Goal: Task Accomplishment & Management: Manage account settings

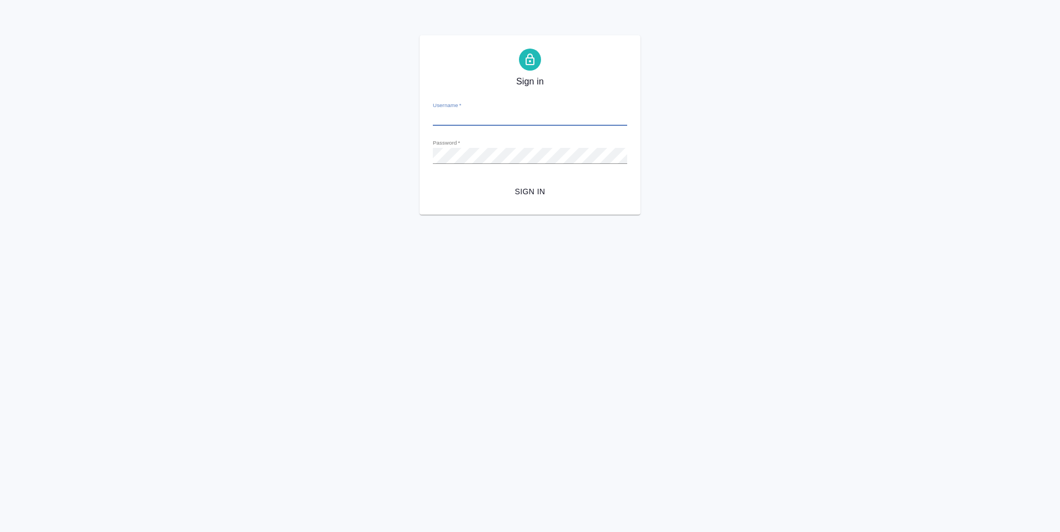
type input "v.zubakova@awatera.com"
click at [546, 190] on span "Sign in" at bounding box center [530, 192] width 177 height 14
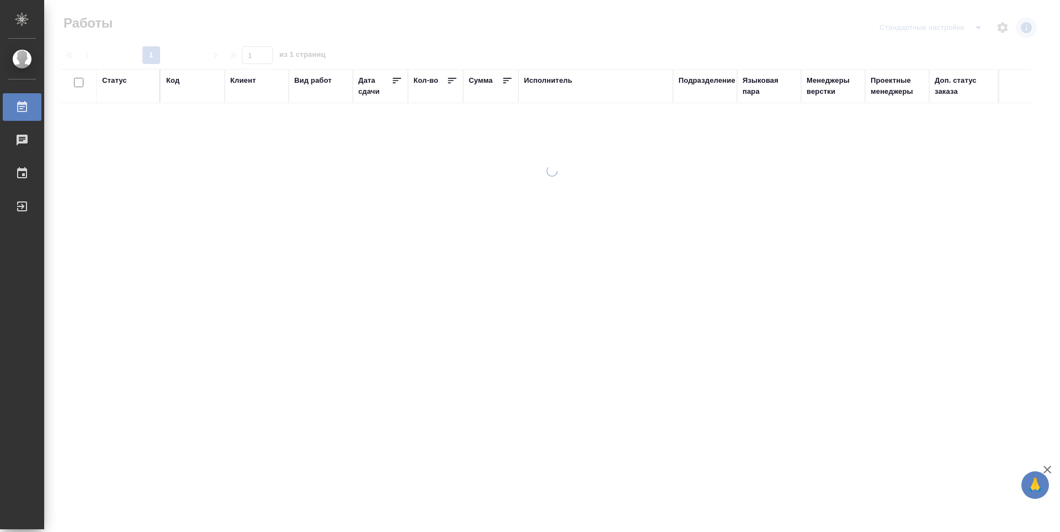
click at [708, 79] on div "Подразделение" at bounding box center [706, 80] width 57 height 11
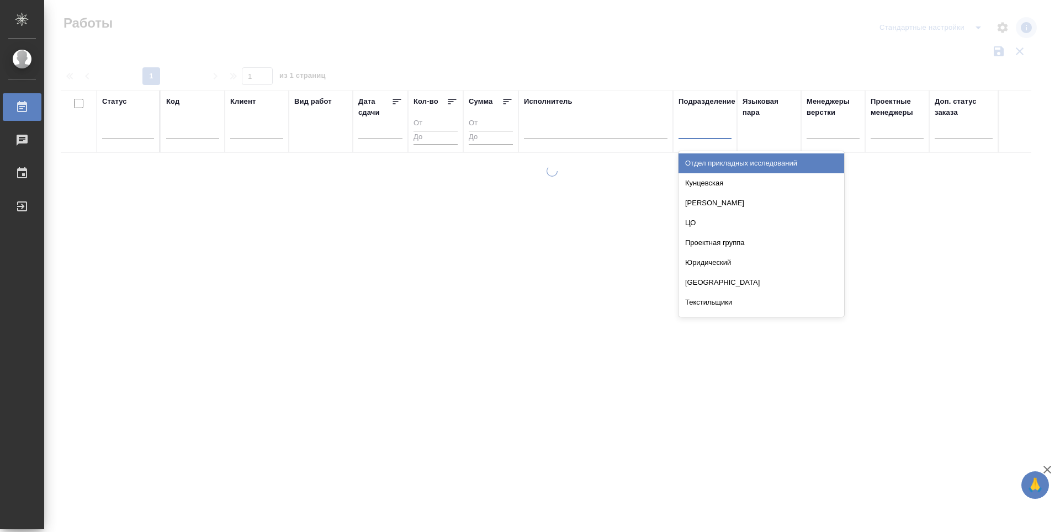
click at [721, 132] on div at bounding box center [704, 128] width 53 height 16
type input "dt"
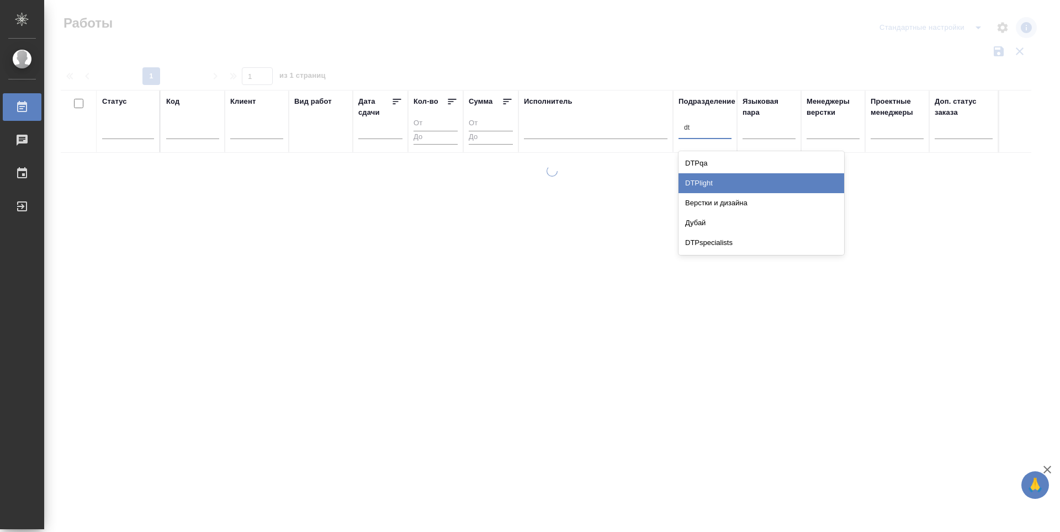
click at [730, 183] on div "DTPlight" at bounding box center [761, 183] width 166 height 20
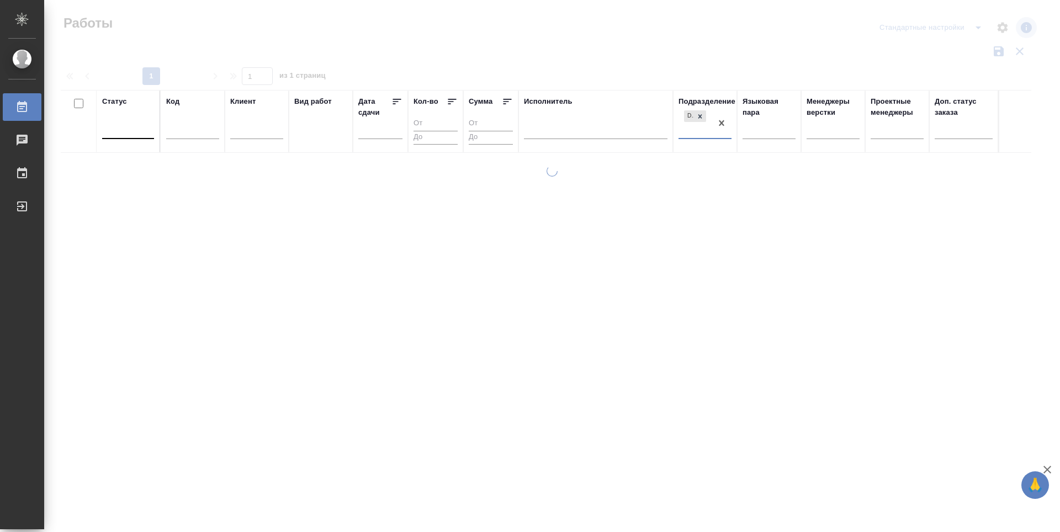
click at [140, 134] on div at bounding box center [128, 128] width 52 height 16
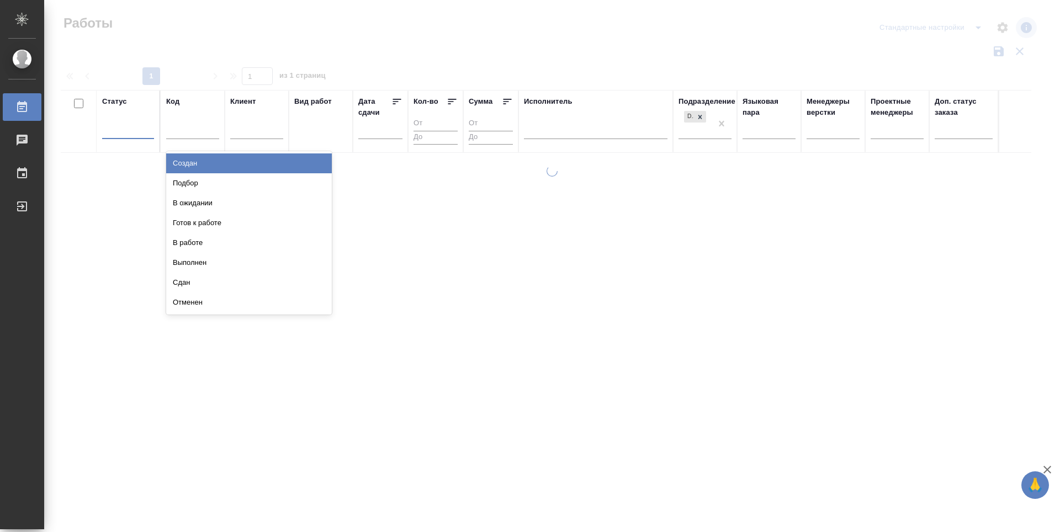
type input "п"
click at [188, 162] on div "Подбор" at bounding box center [249, 163] width 166 height 20
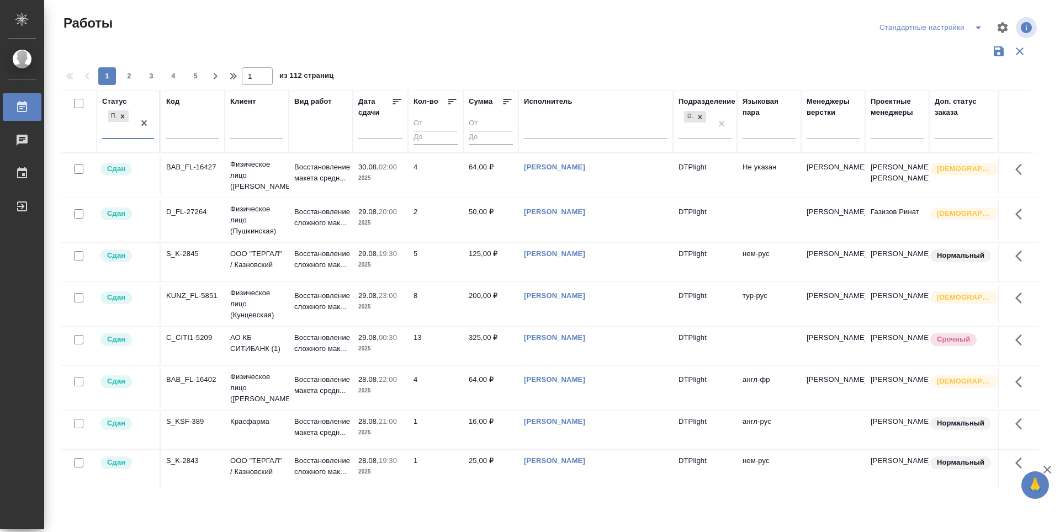
type input "г"
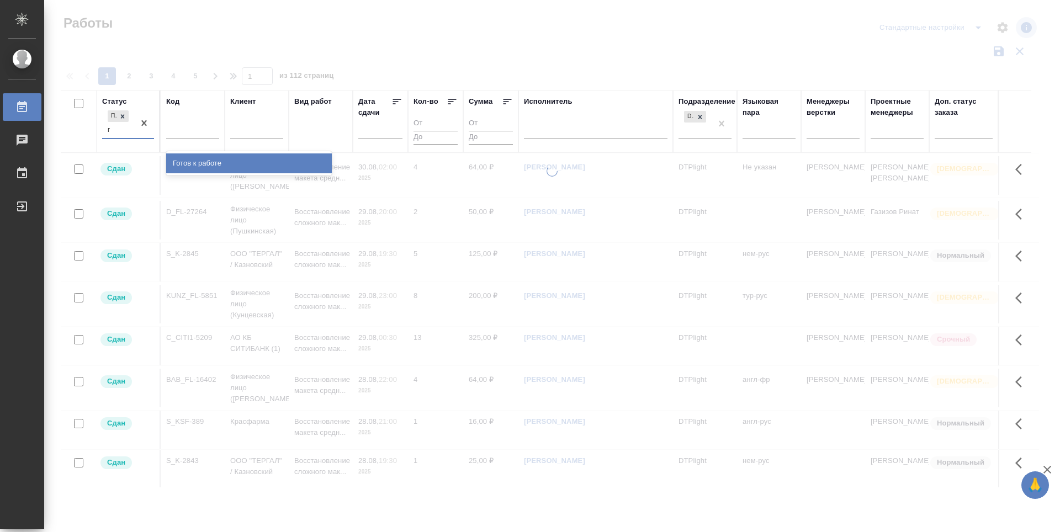
click at [193, 159] on div "Готов к работе" at bounding box center [249, 163] width 166 height 20
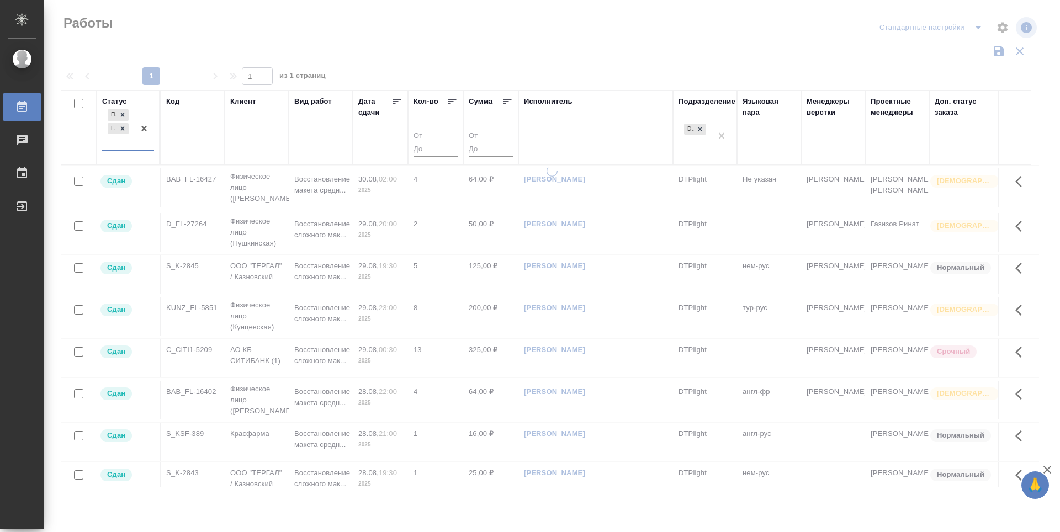
type input "в"
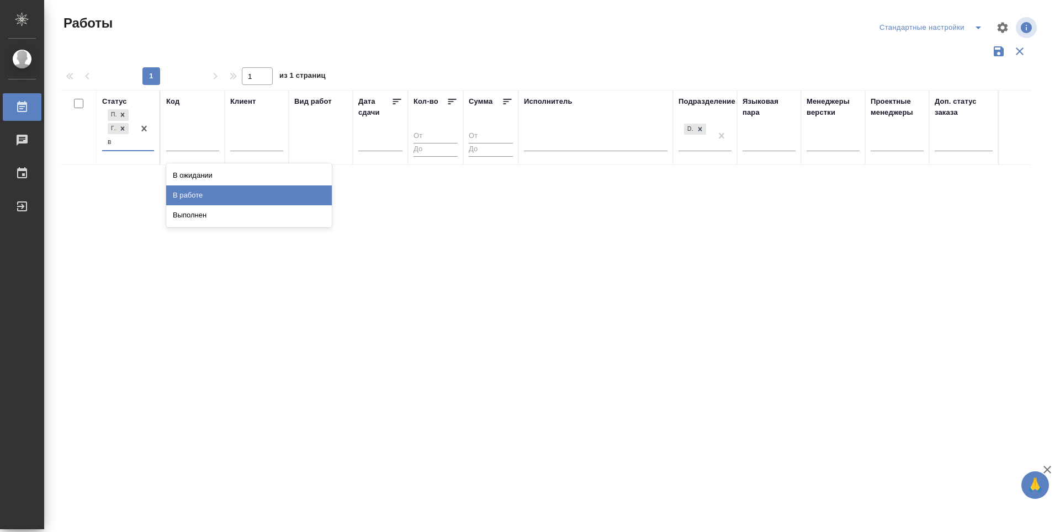
click at [212, 195] on div "В работе" at bounding box center [249, 195] width 166 height 20
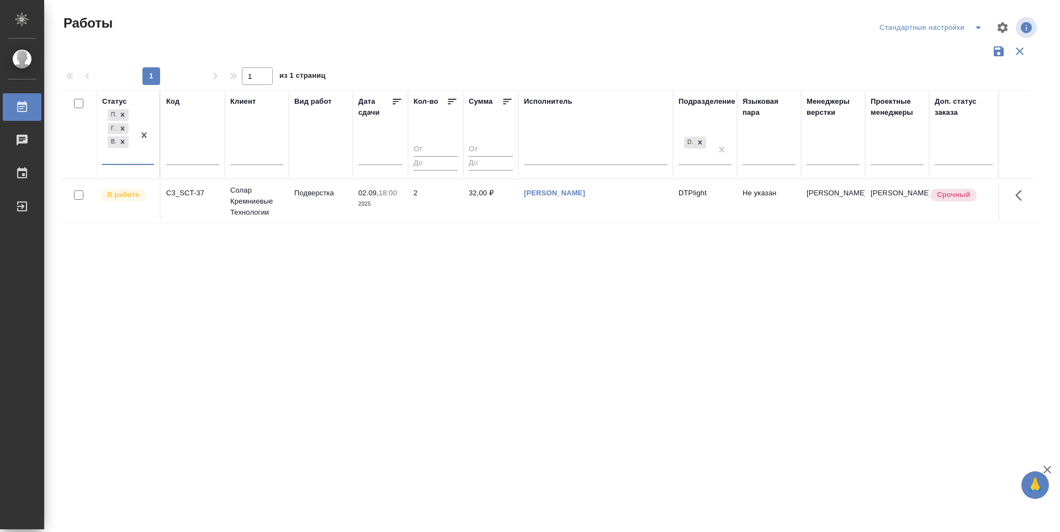
click at [125, 194] on p "В работе" at bounding box center [123, 194] width 32 height 11
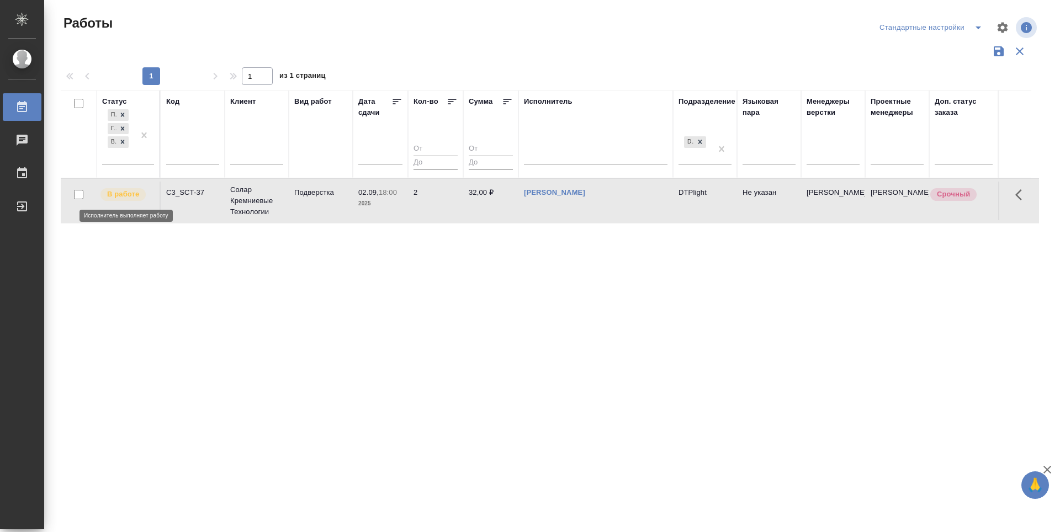
click at [124, 194] on p "В работе" at bounding box center [123, 194] width 32 height 11
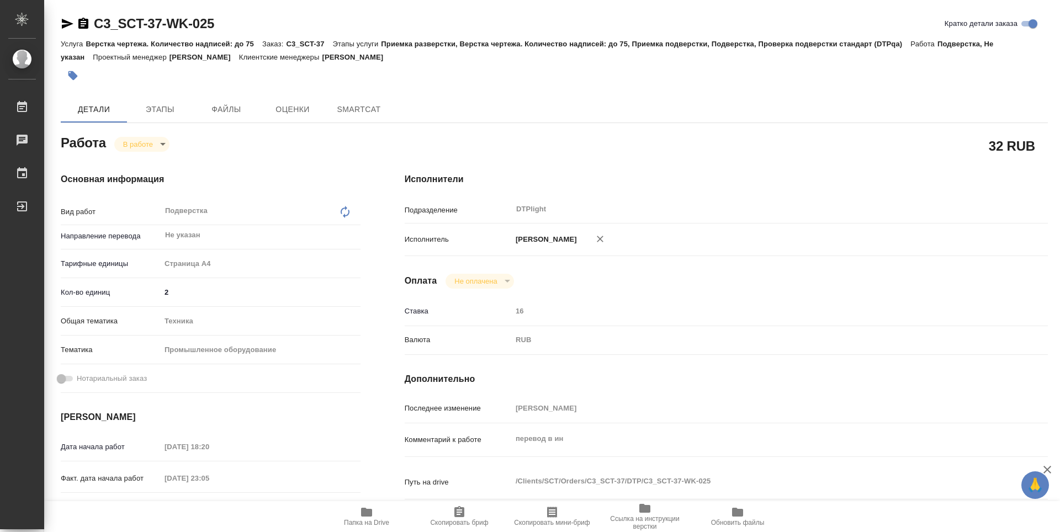
type textarea "x"
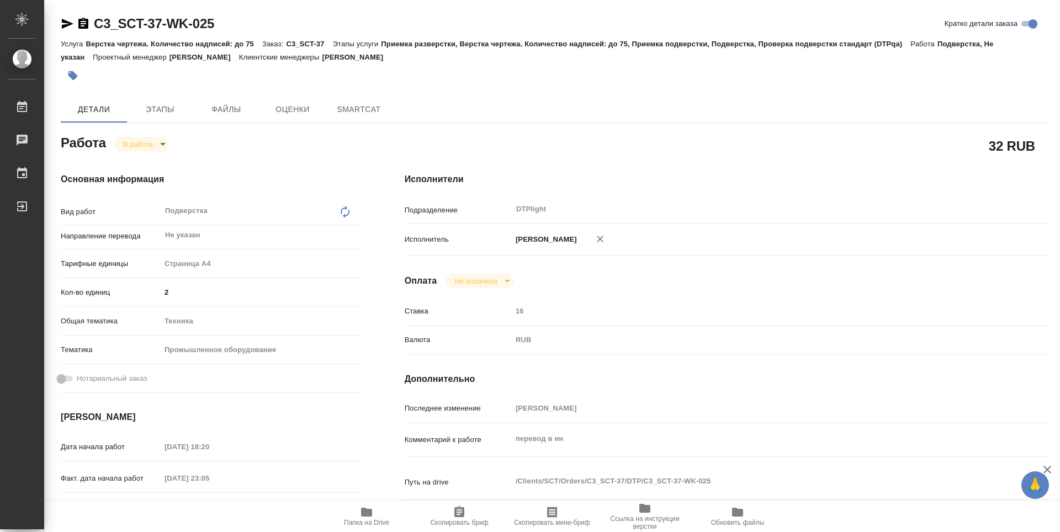
type textarea "x"
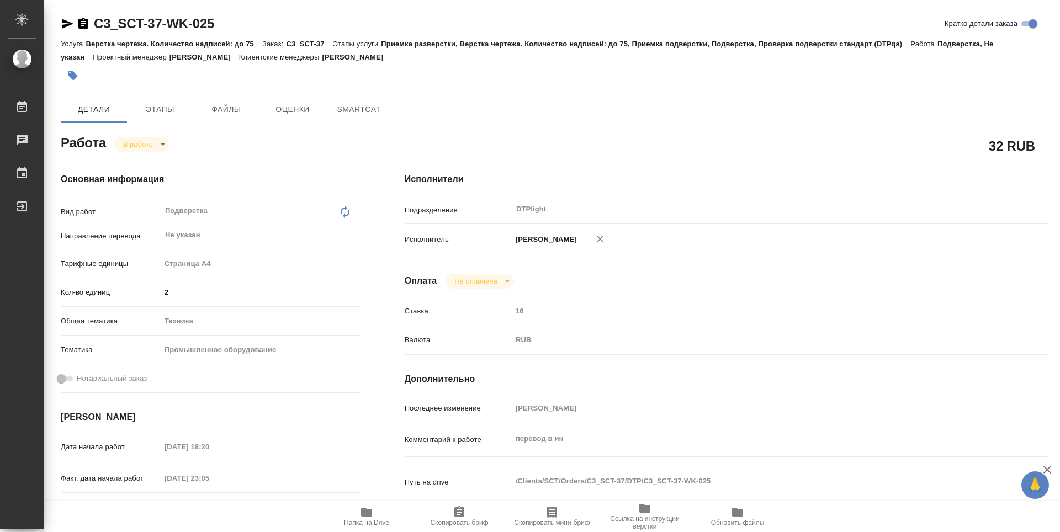
type textarea "x"
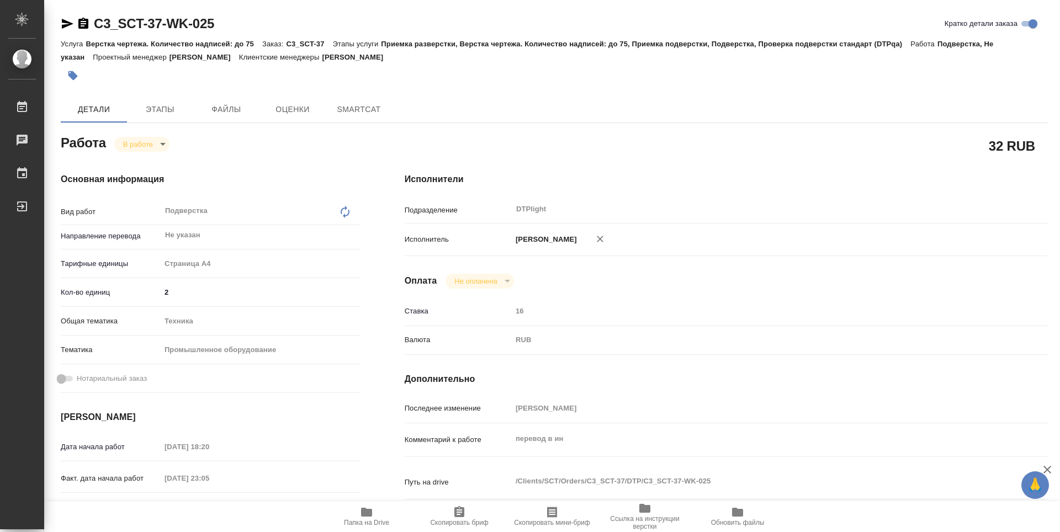
type textarea "x"
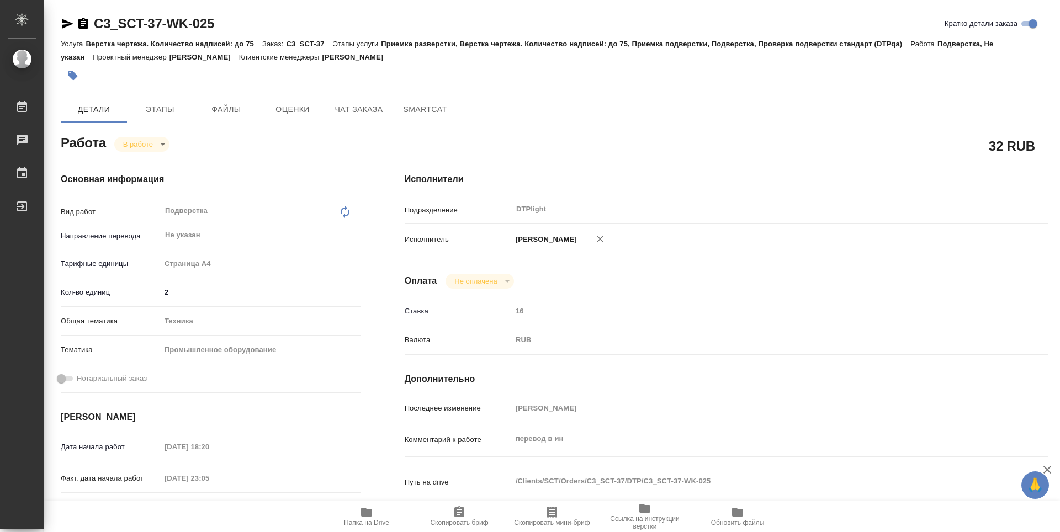
type textarea "x"
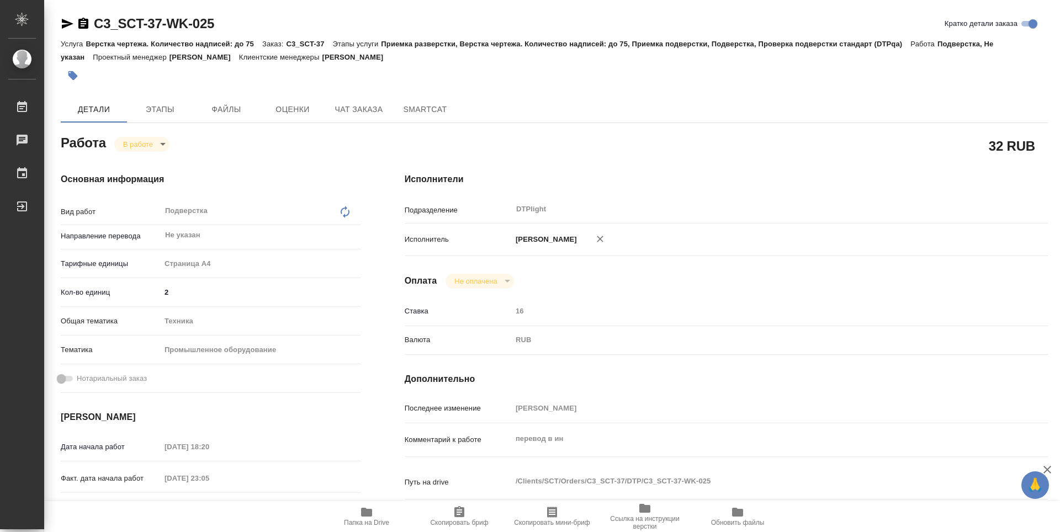
type textarea "x"
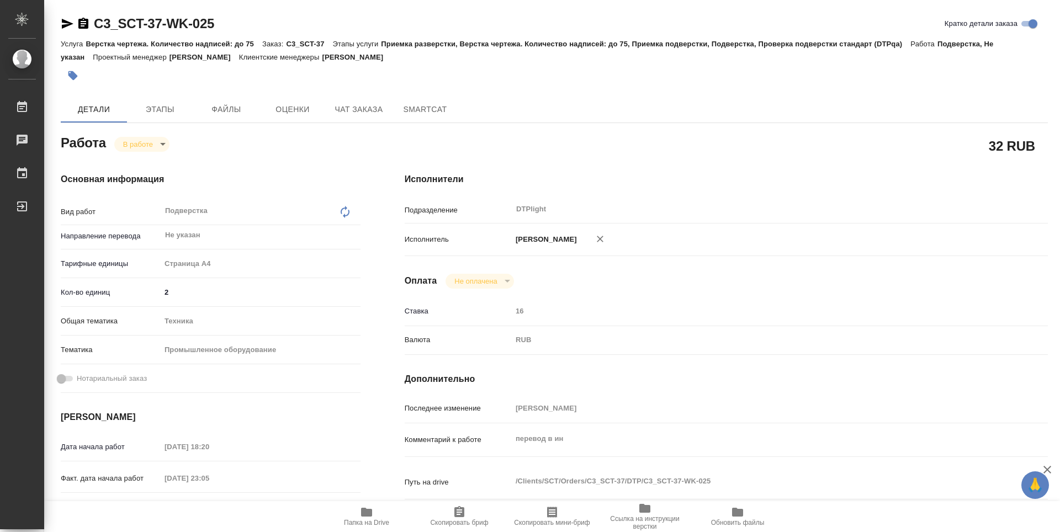
type textarea "x"
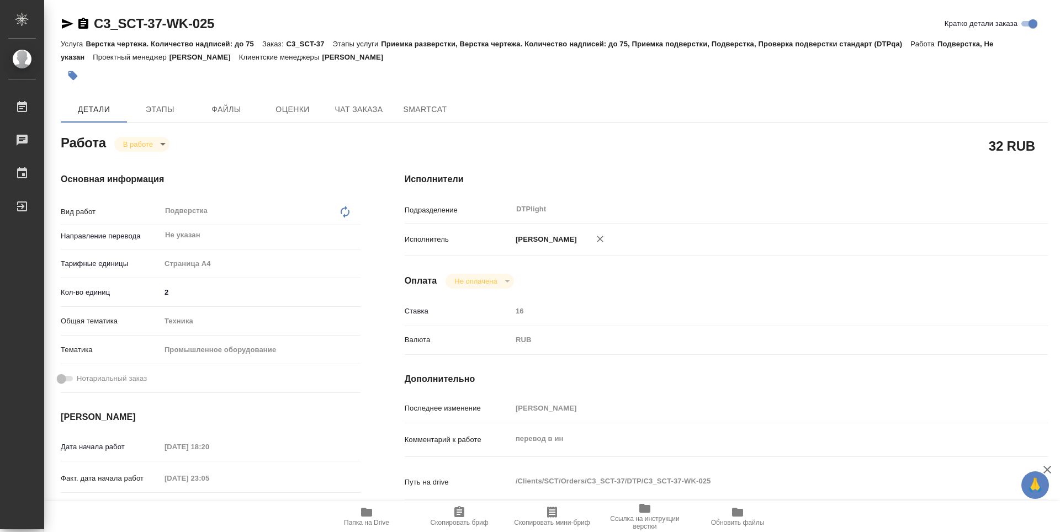
type textarea "x"
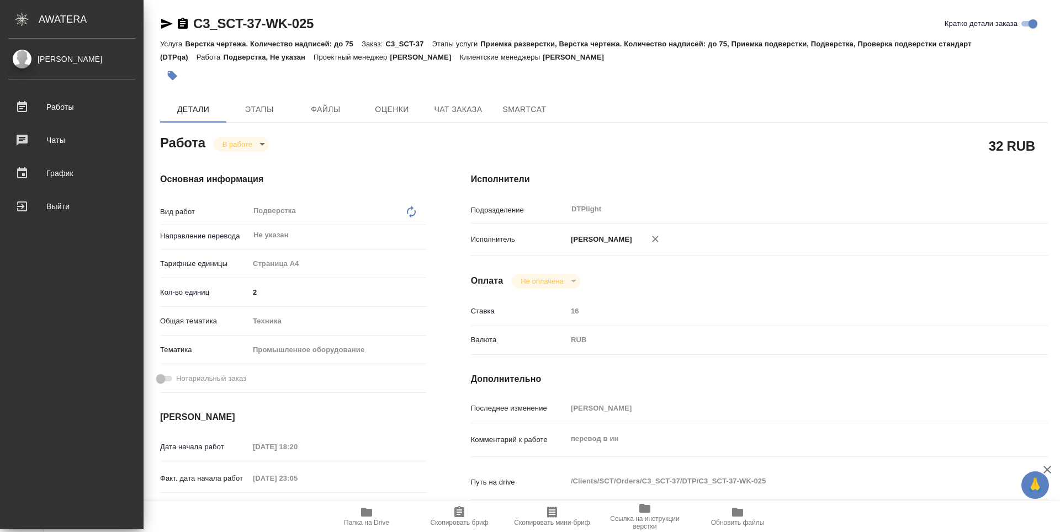
type textarea "x"
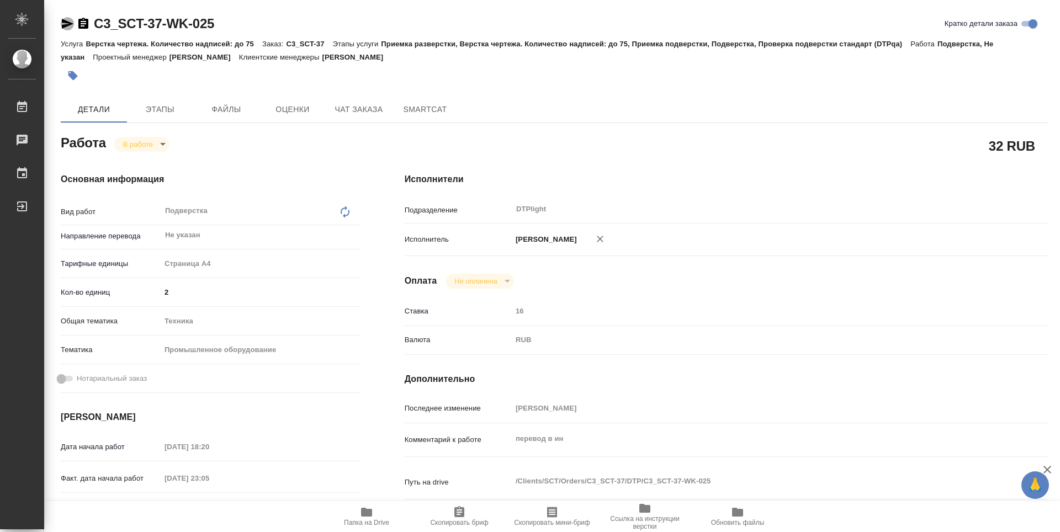
click at [64, 23] on icon "button" at bounding box center [68, 24] width 12 height 10
drag, startPoint x: 256, startPoint y: 23, endPoint x: 88, endPoint y: 36, distance: 168.9
click at [88, 36] on div "C3_SCT-37-WK-025 Кратко детали заказа" at bounding box center [554, 26] width 987 height 22
copy link "C3_SCT-37-WK-025"
click at [366, 519] on span "Папка на Drive" at bounding box center [366, 523] width 45 height 8
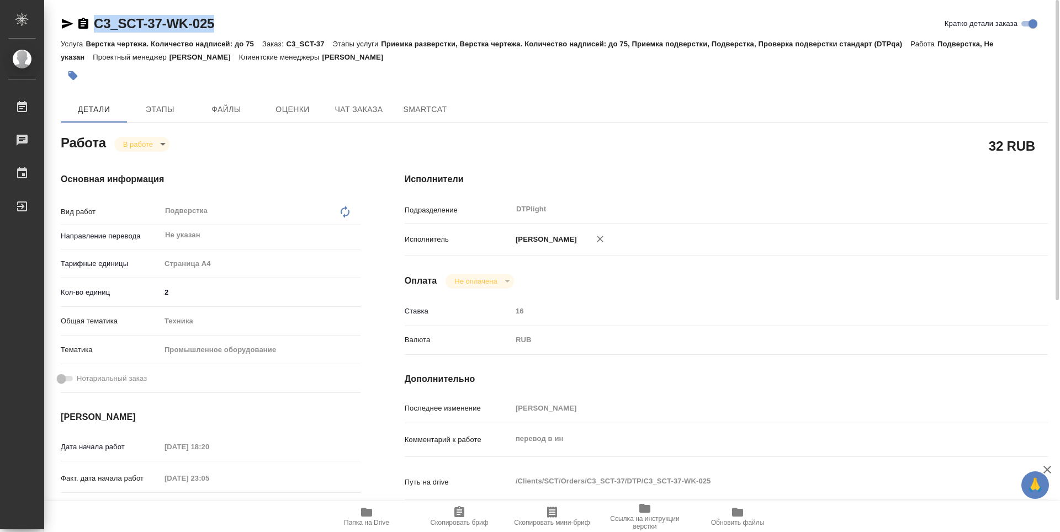
click at [131, 145] on body "🙏 .cls-1 fill:#fff; AWATERA Zubakova Viktoriya Работы 0 Чаты График Выйти C3_SC…" at bounding box center [530, 266] width 1060 height 532
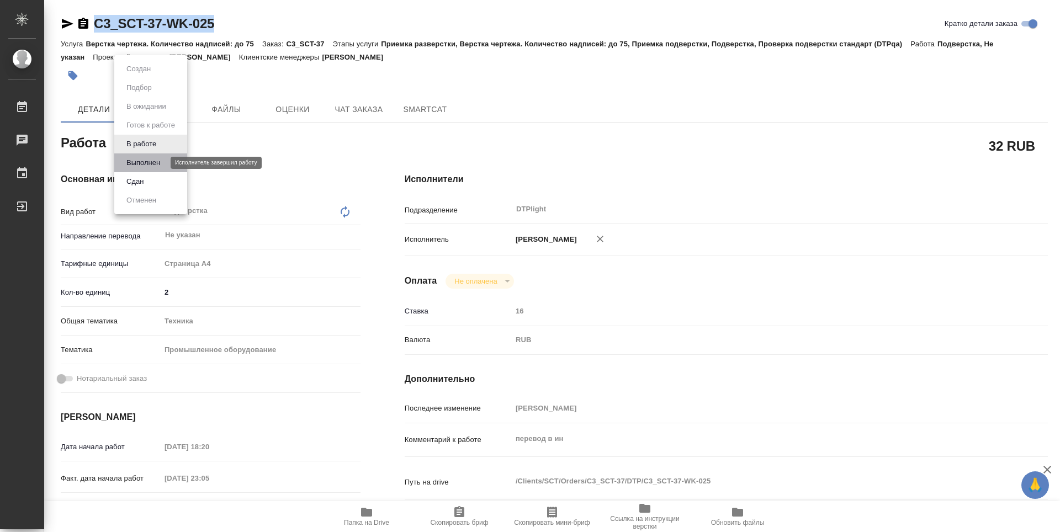
click at [137, 161] on button "Выполнен" at bounding box center [143, 163] width 40 height 12
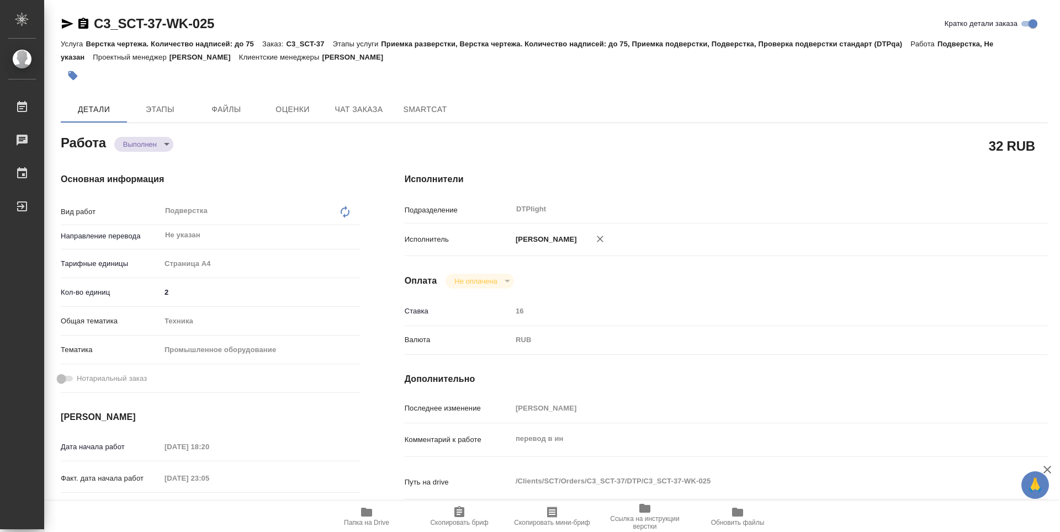
type textarea "x"
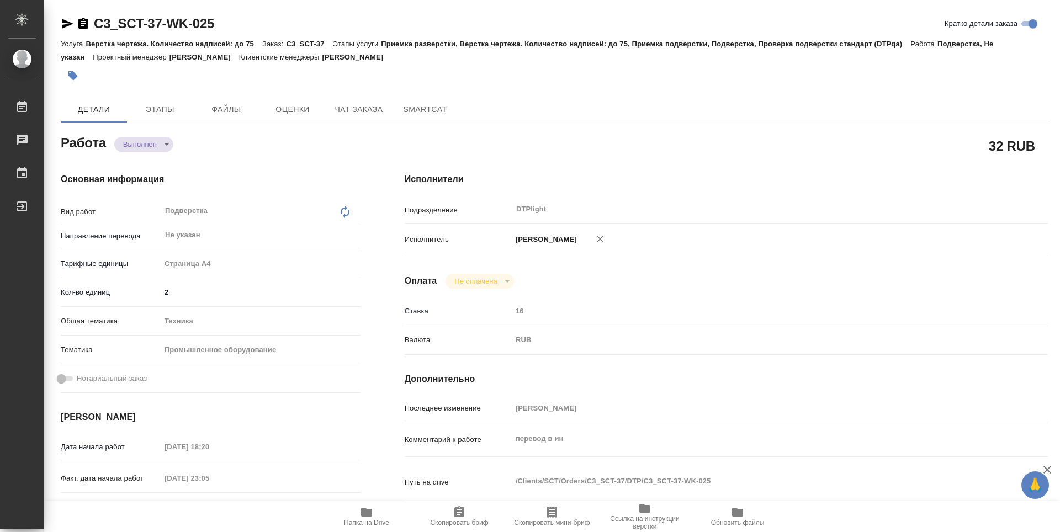
type textarea "x"
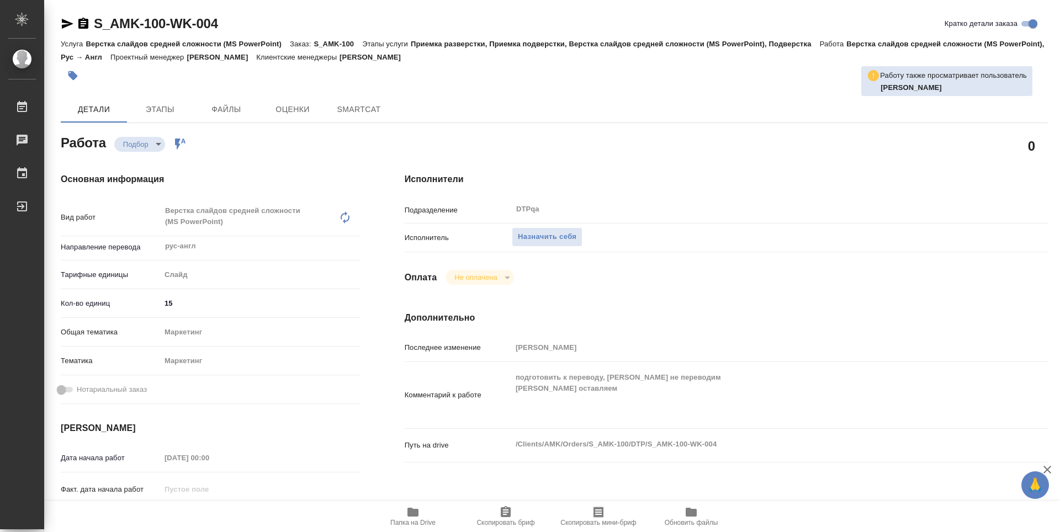
type textarea "x"
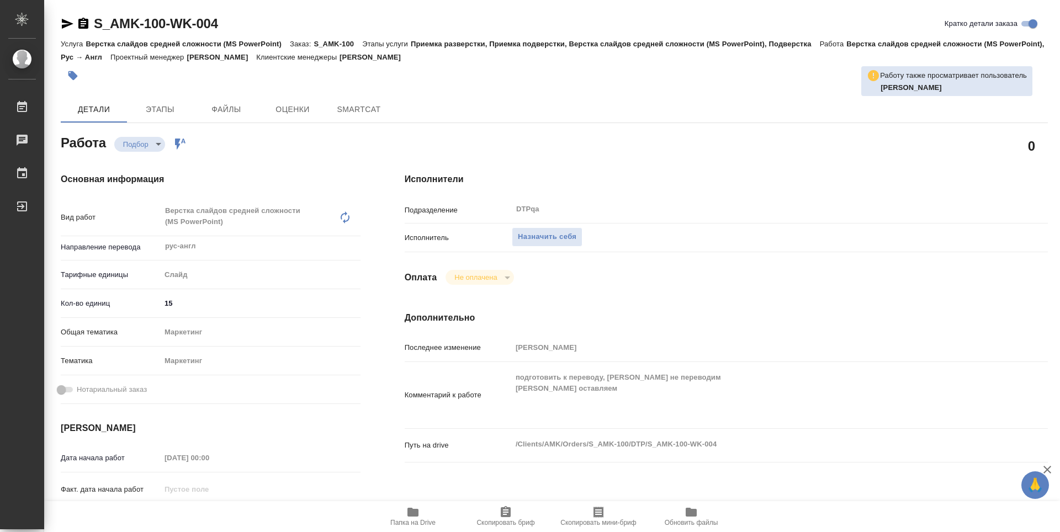
type textarea "x"
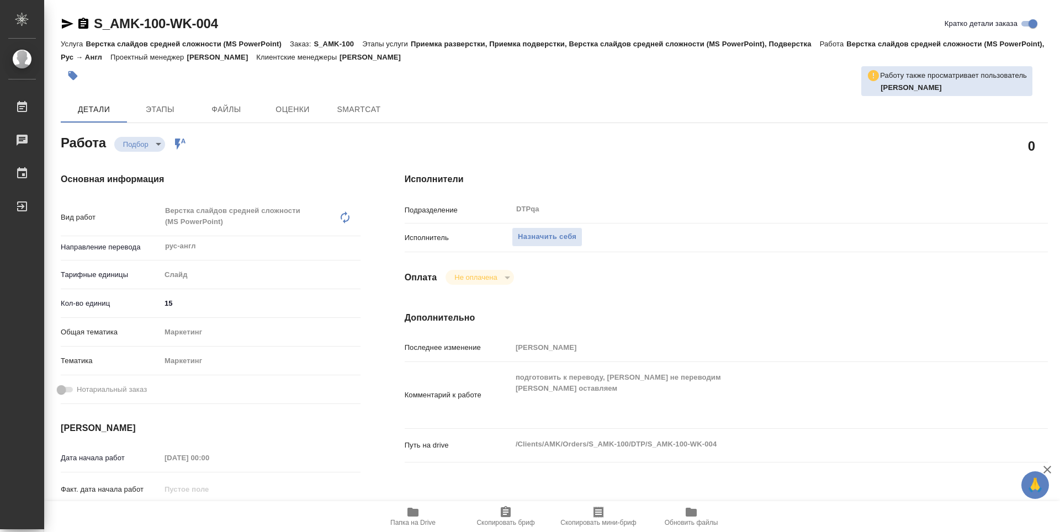
type textarea "x"
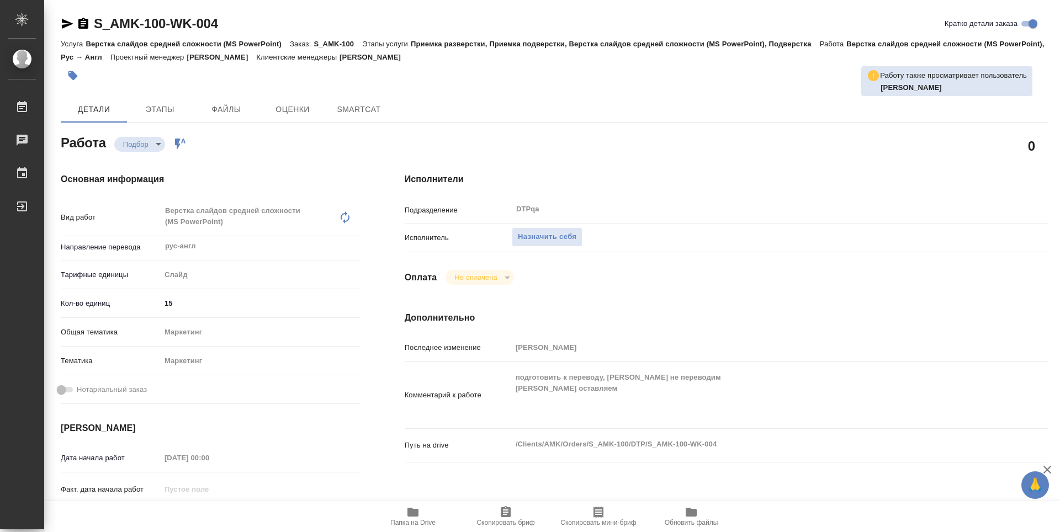
type textarea "x"
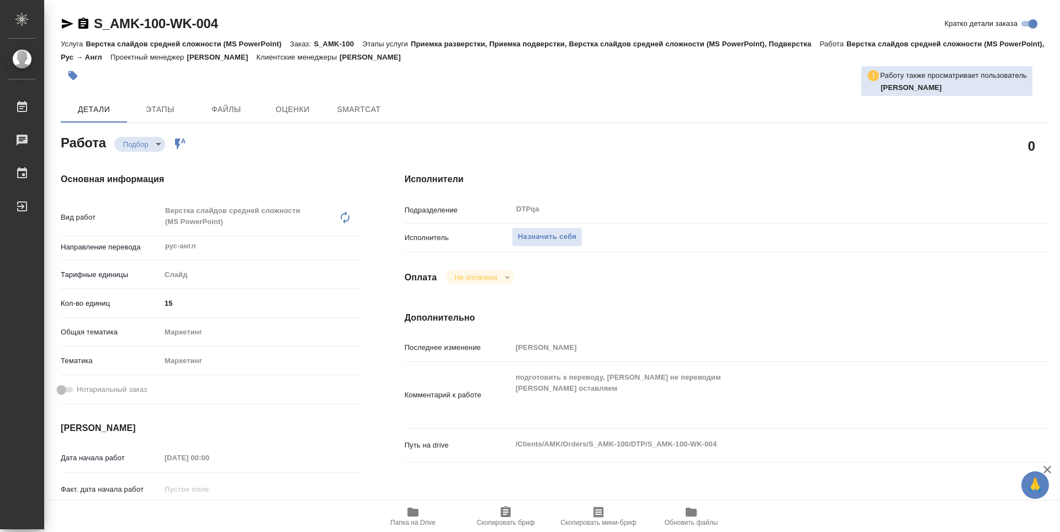
type textarea "x"
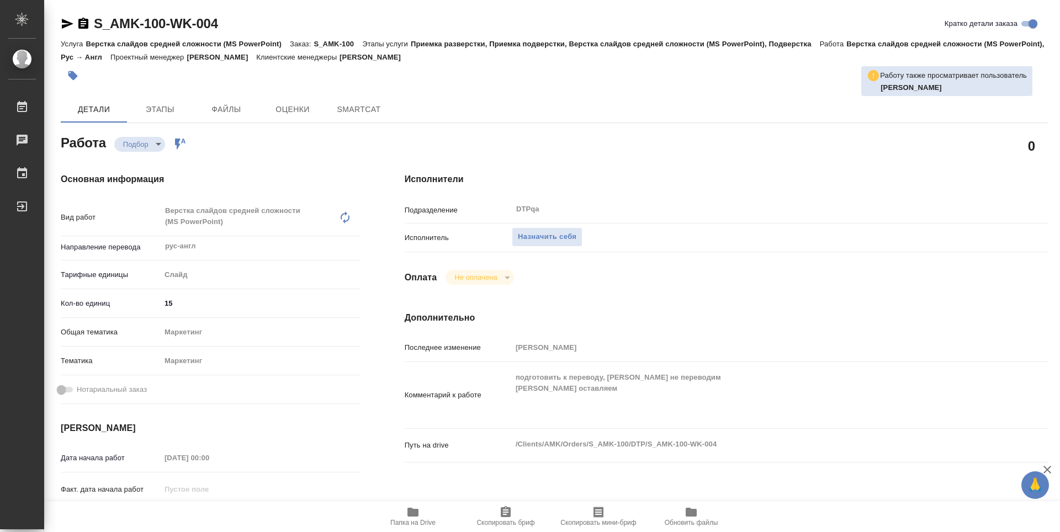
type textarea "x"
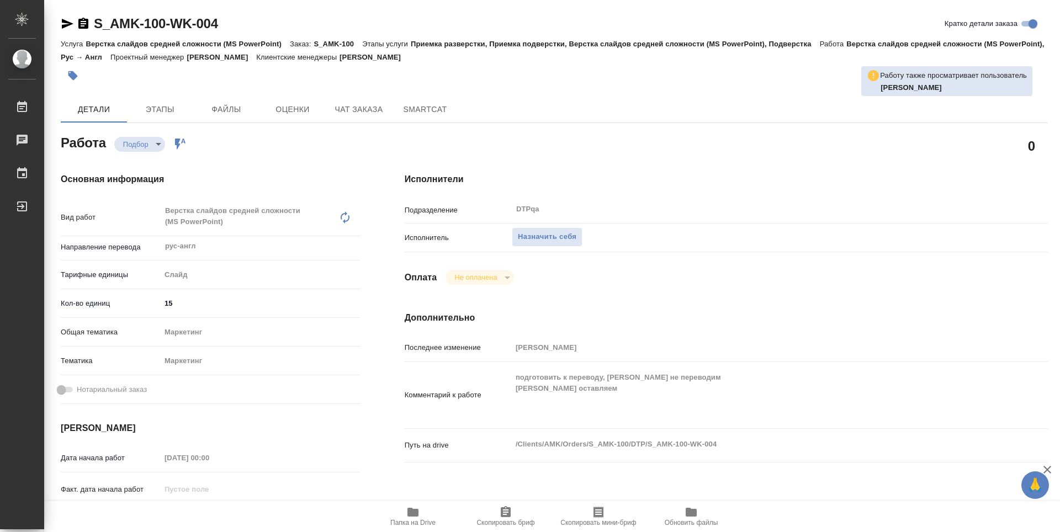
type textarea "x"
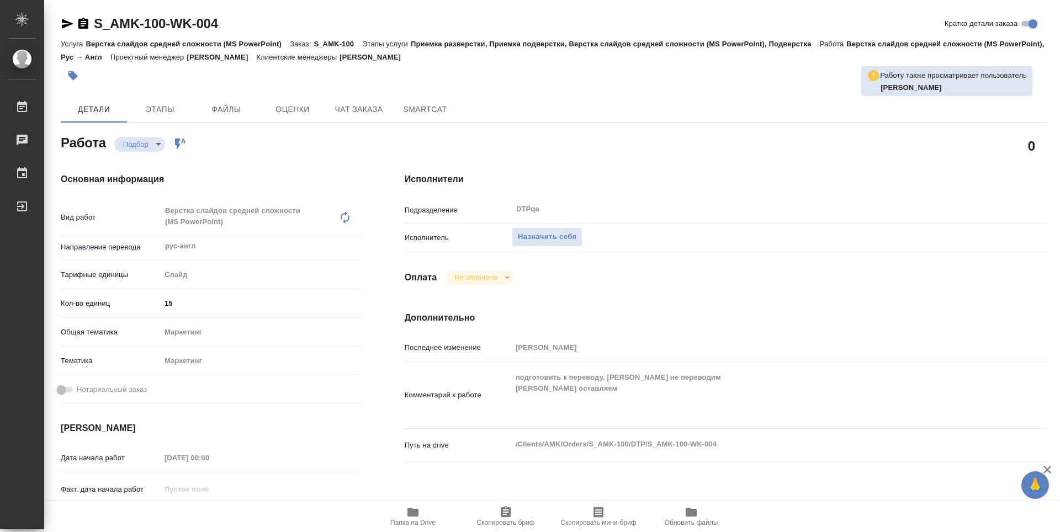
type textarea "x"
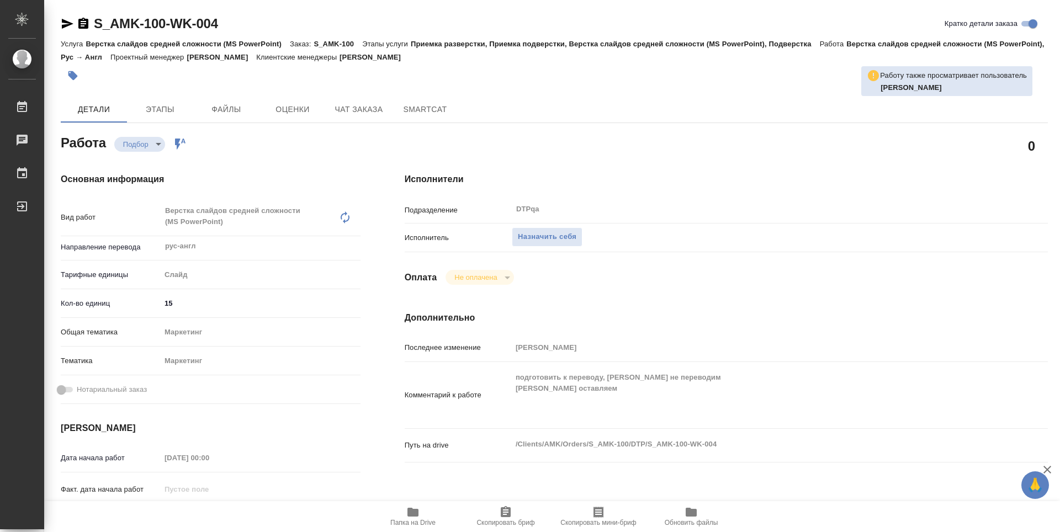
click at [420, 512] on span "Папка на Drive" at bounding box center [412, 516] width 79 height 21
click at [403, 520] on span "Папка на Drive" at bounding box center [412, 523] width 45 height 8
click at [66, 22] on icon "button" at bounding box center [68, 24] width 12 height 10
click at [558, 241] on span "Назначить себя" at bounding box center [547, 237] width 59 height 13
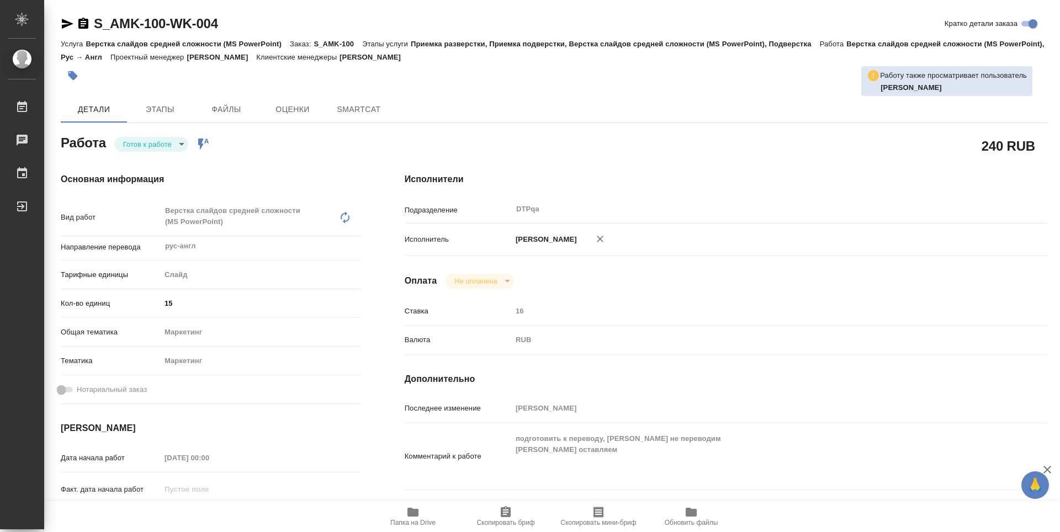
type textarea "x"
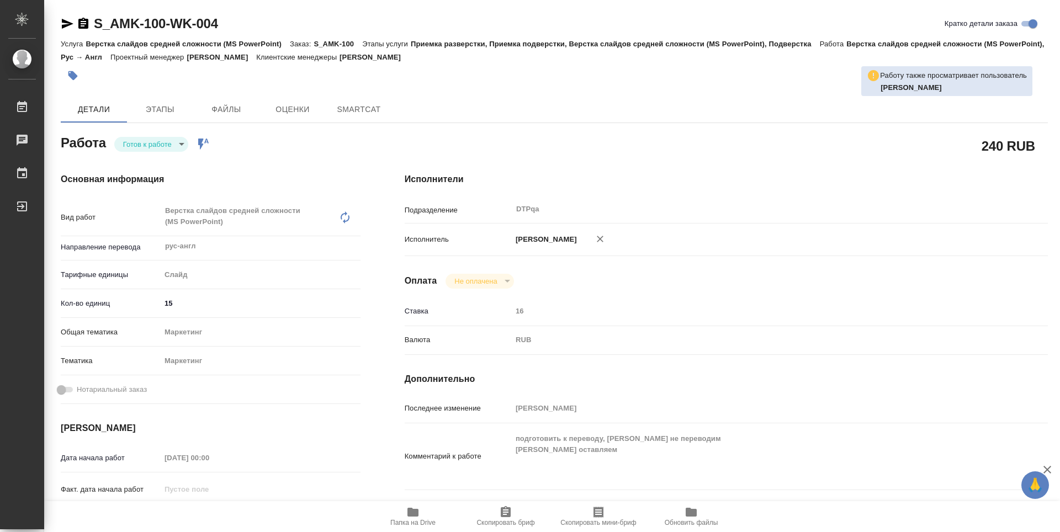
type textarea "x"
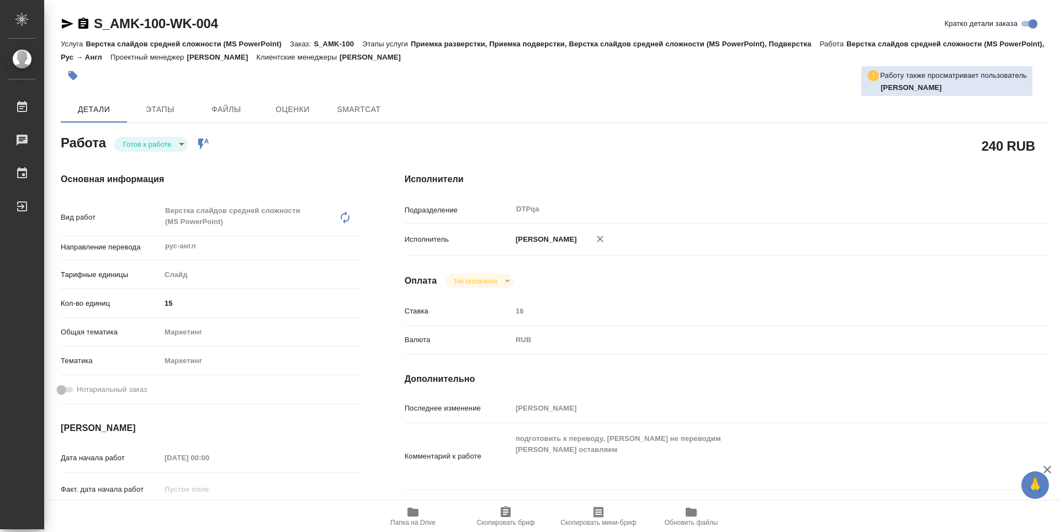
type textarea "x"
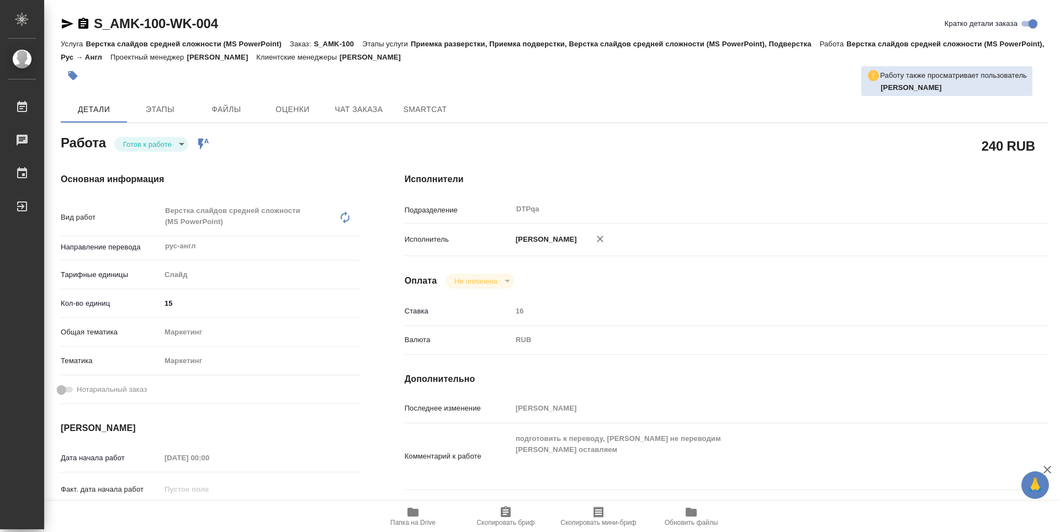
type textarea "x"
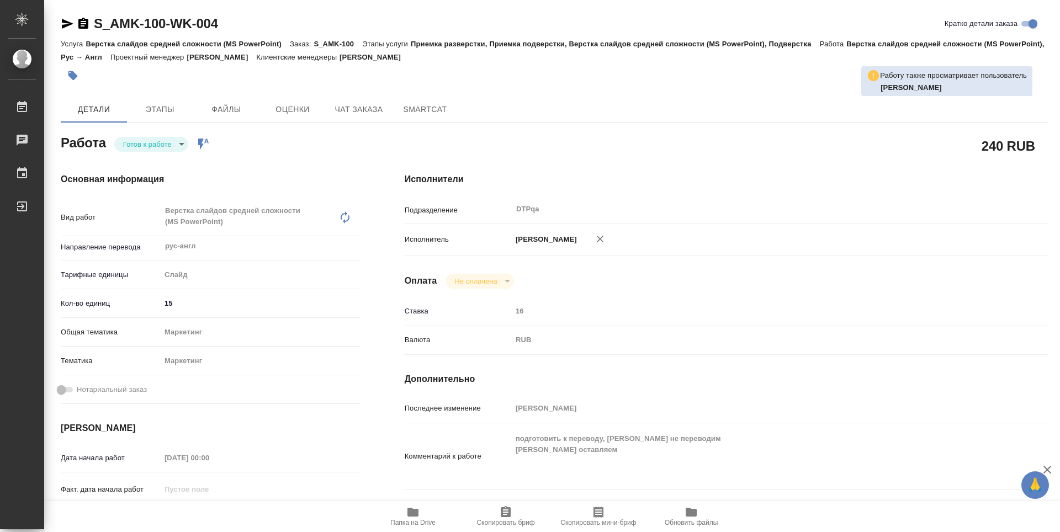
type textarea "x"
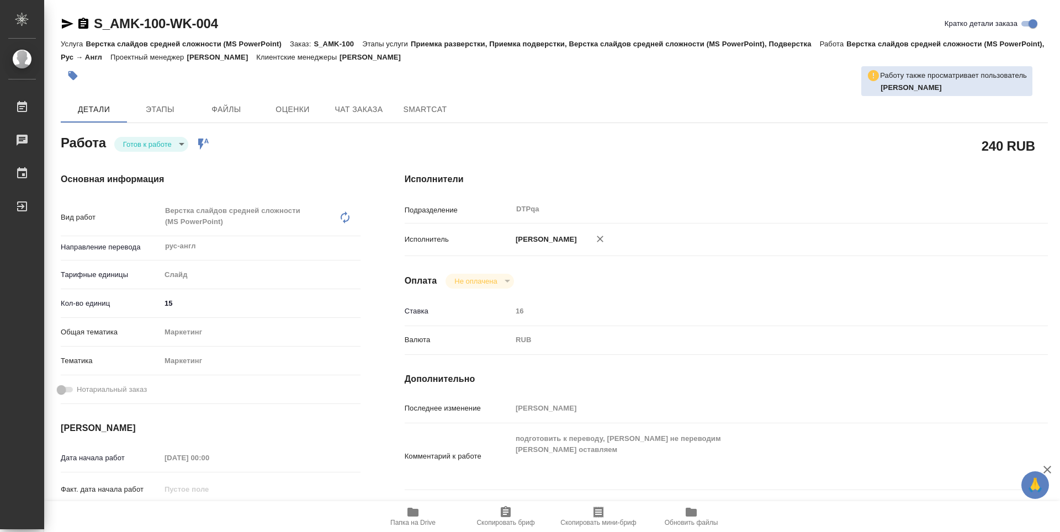
type textarea "x"
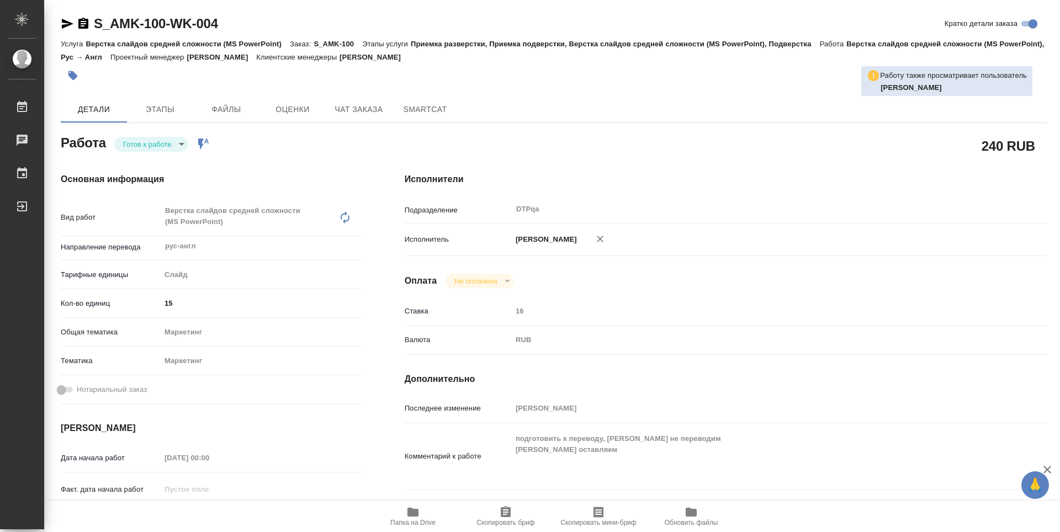
type textarea "x"
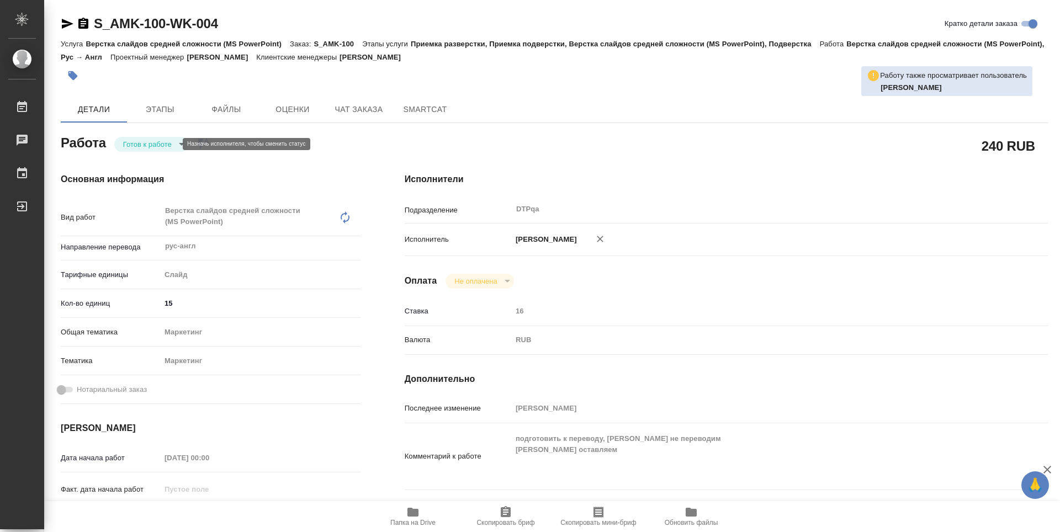
click at [144, 142] on body "🙏 .cls-1 fill:#fff; AWATERA Zubakova Viktoriya Работы 0 Чаты График Выйти S_AMK…" at bounding box center [530, 266] width 1060 height 532
drag, startPoint x: 145, startPoint y: 148, endPoint x: 140, endPoint y: 144, distance: 7.4
click at [145, 148] on button "В работе" at bounding box center [141, 144] width 36 height 12
type textarea "x"
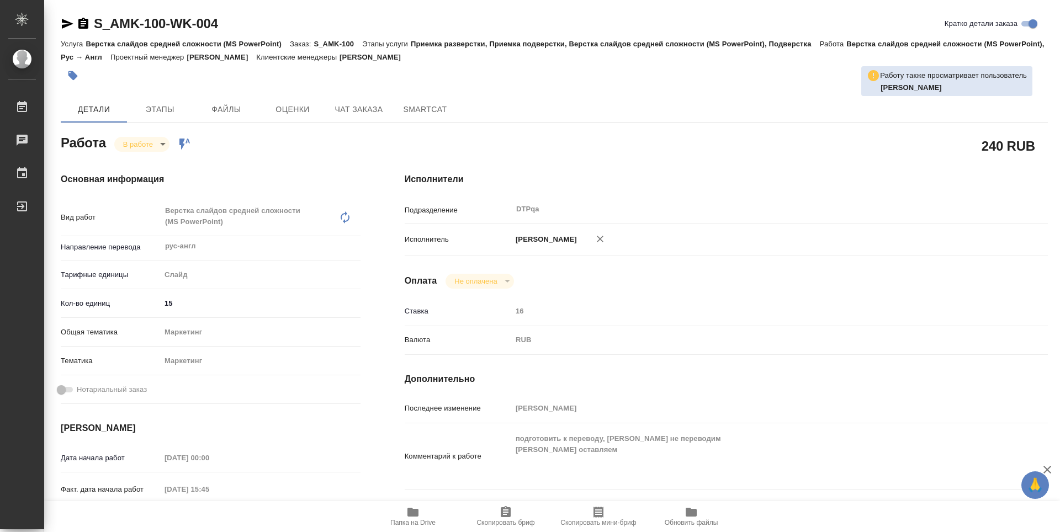
type textarea "x"
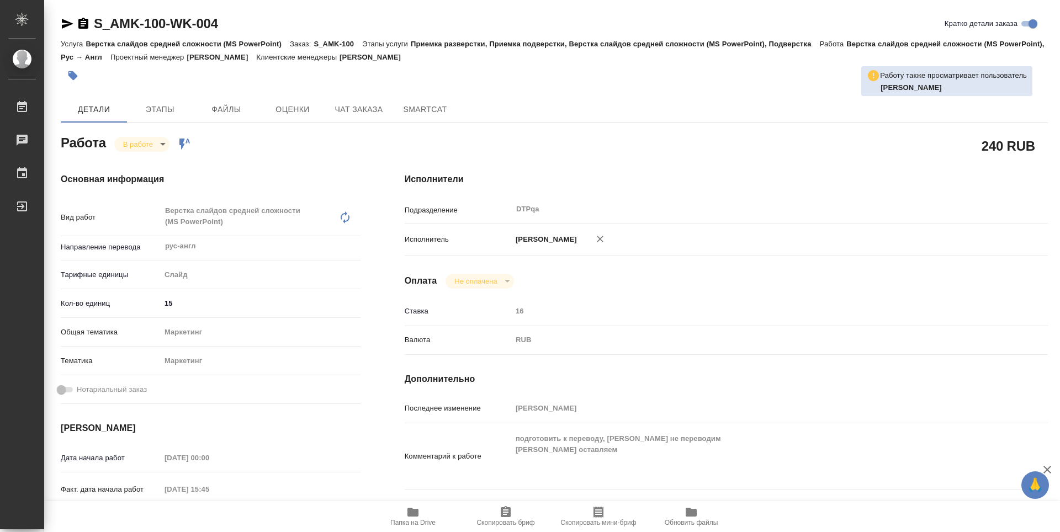
type textarea "x"
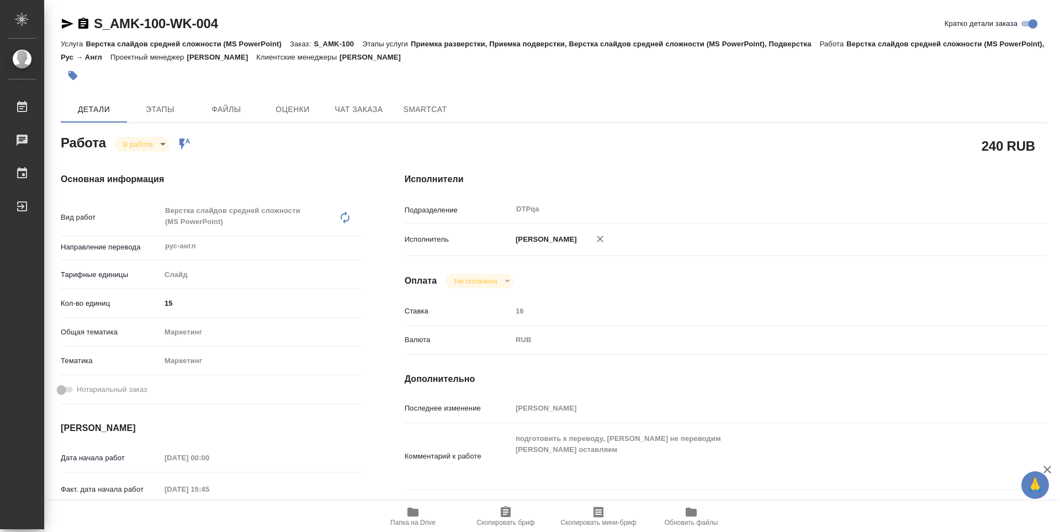
type textarea "x"
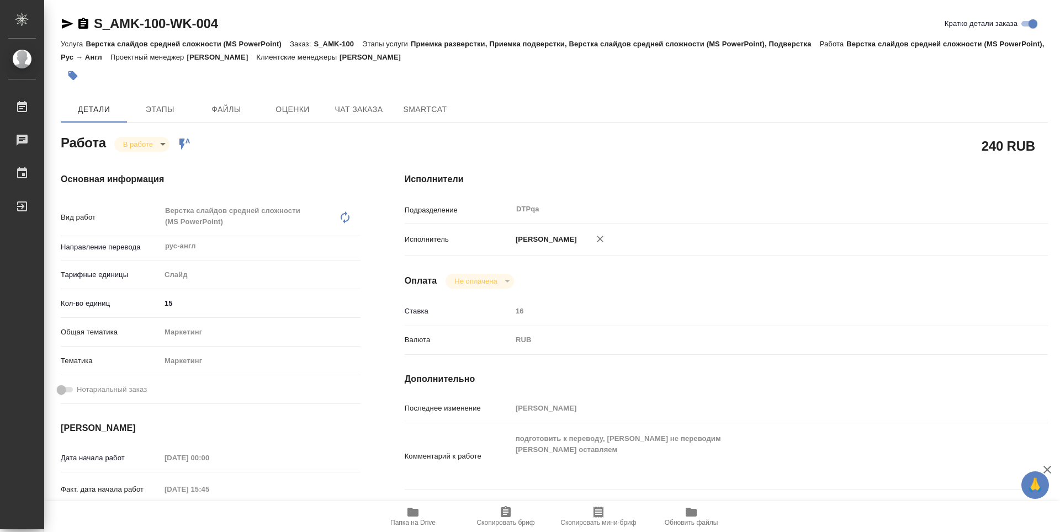
type textarea "x"
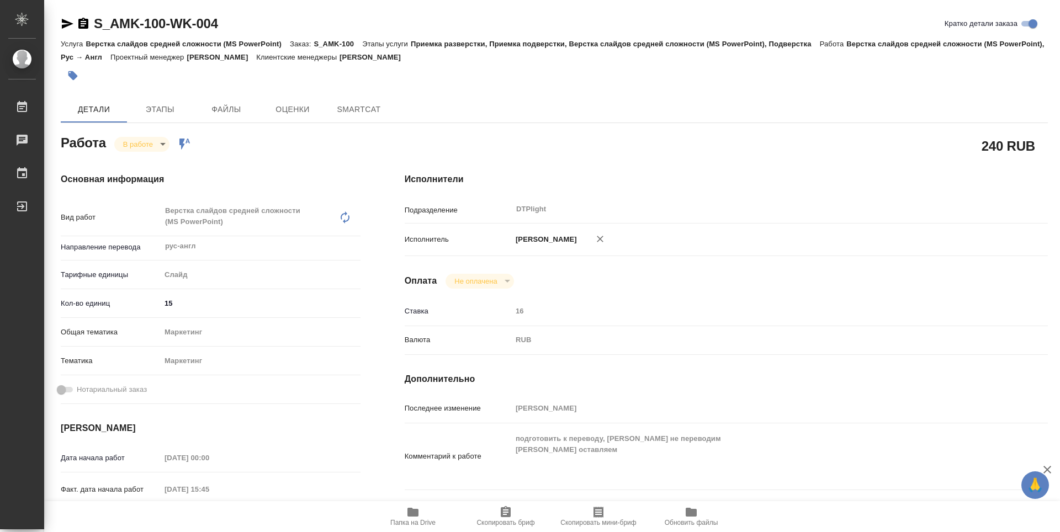
type textarea "x"
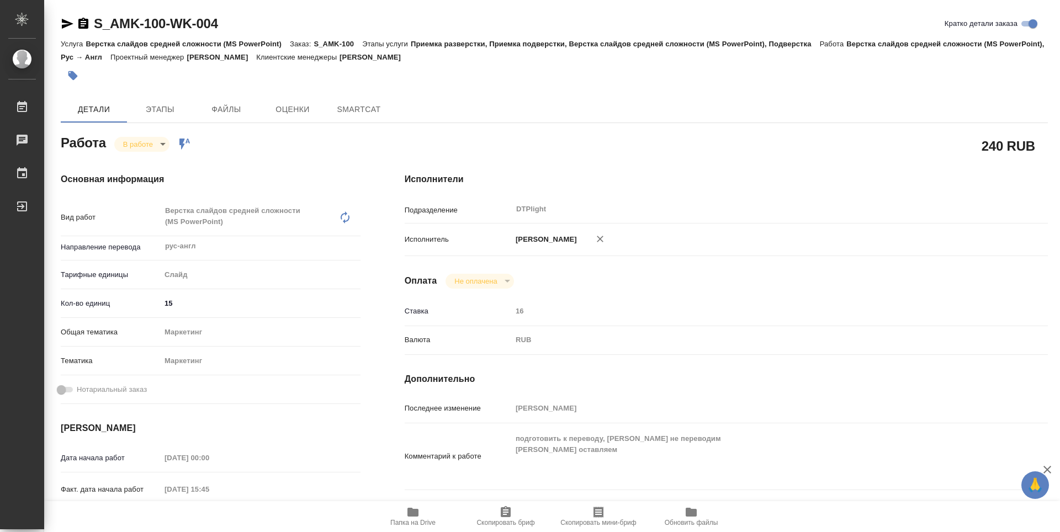
type textarea "x"
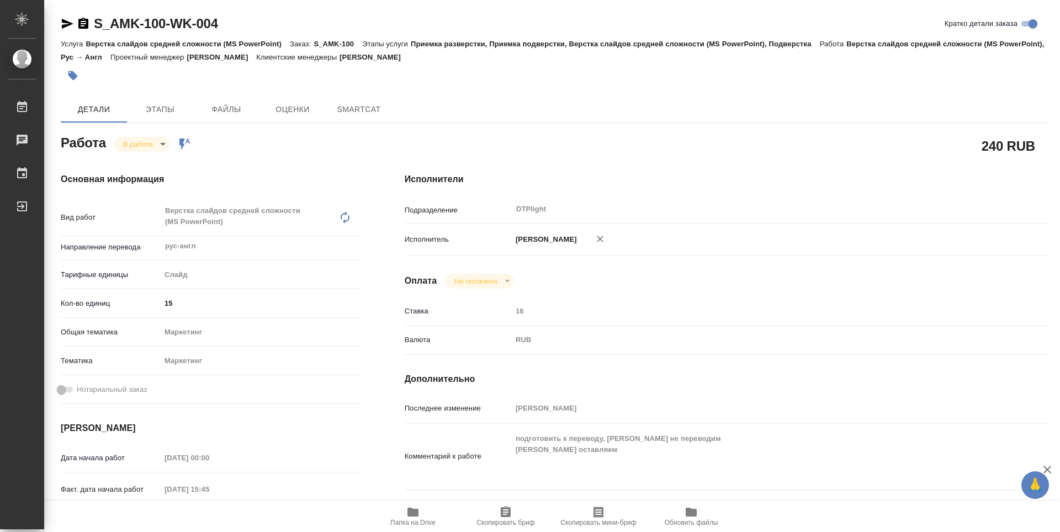
type textarea "x"
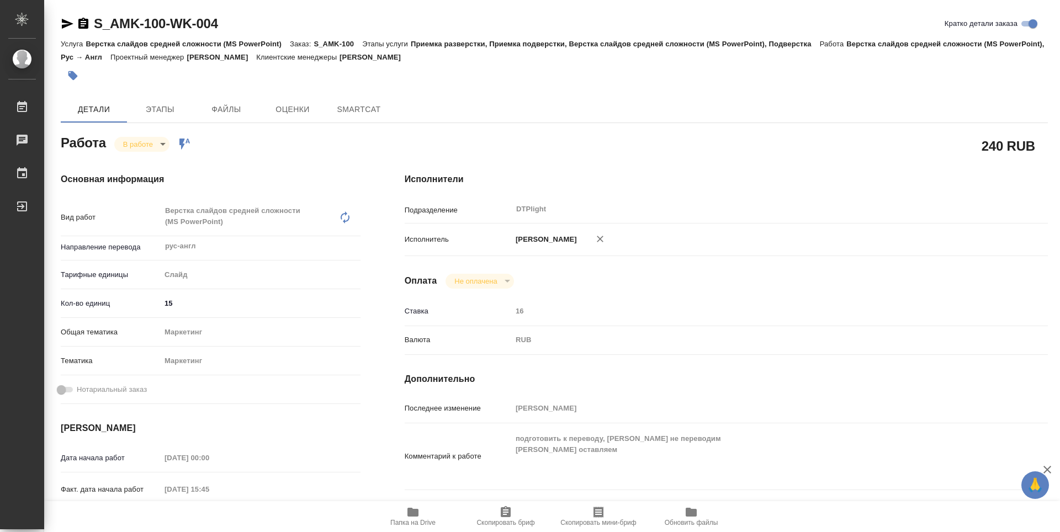
type textarea "x"
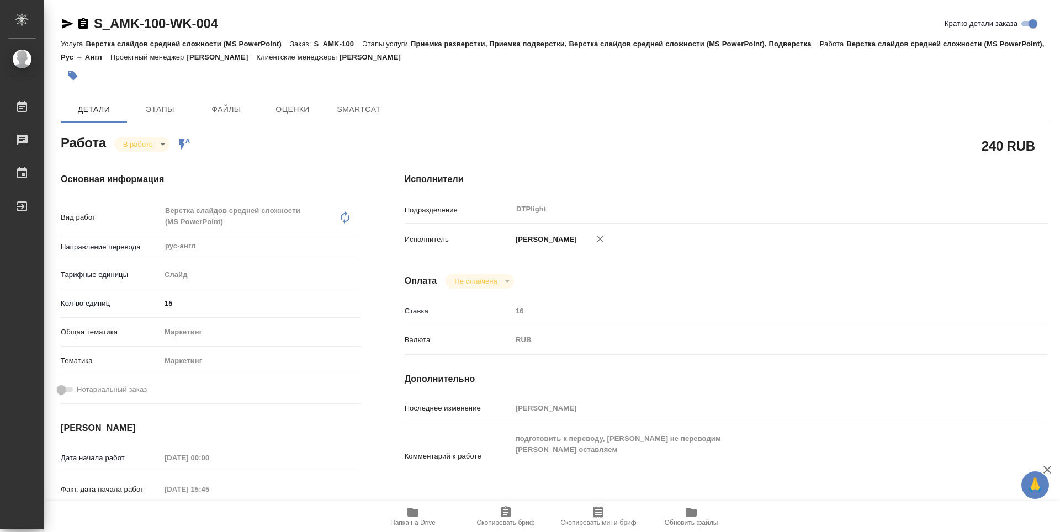
type textarea "x"
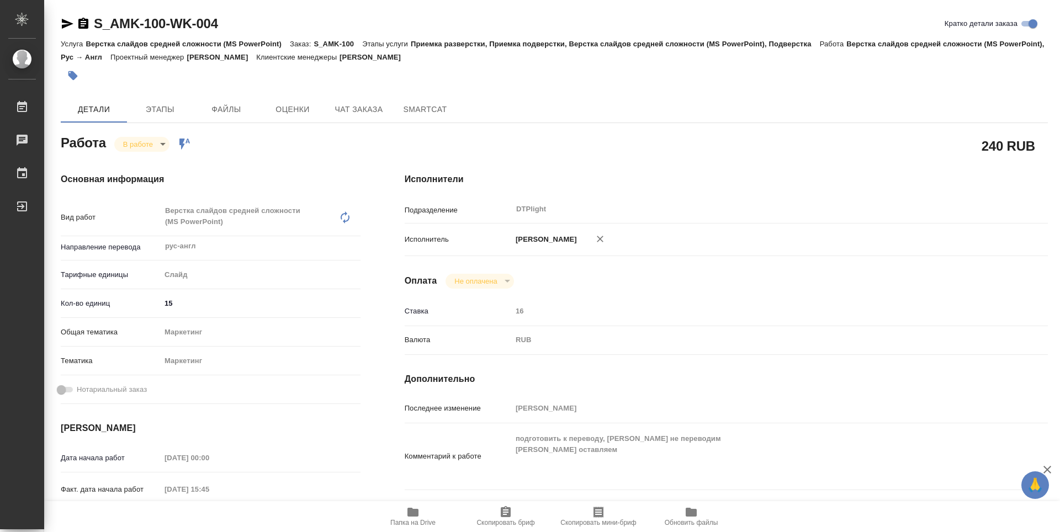
type textarea "x"
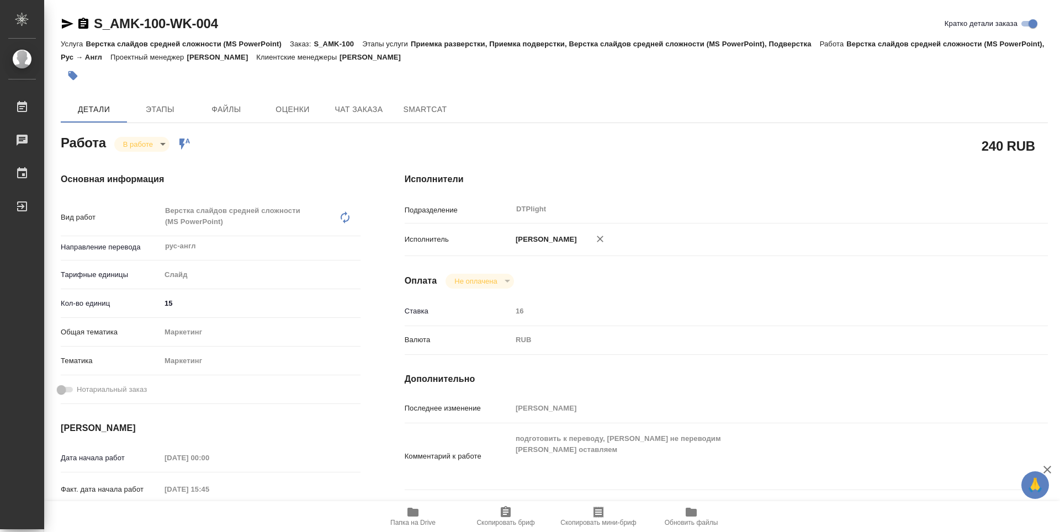
type textarea "x"
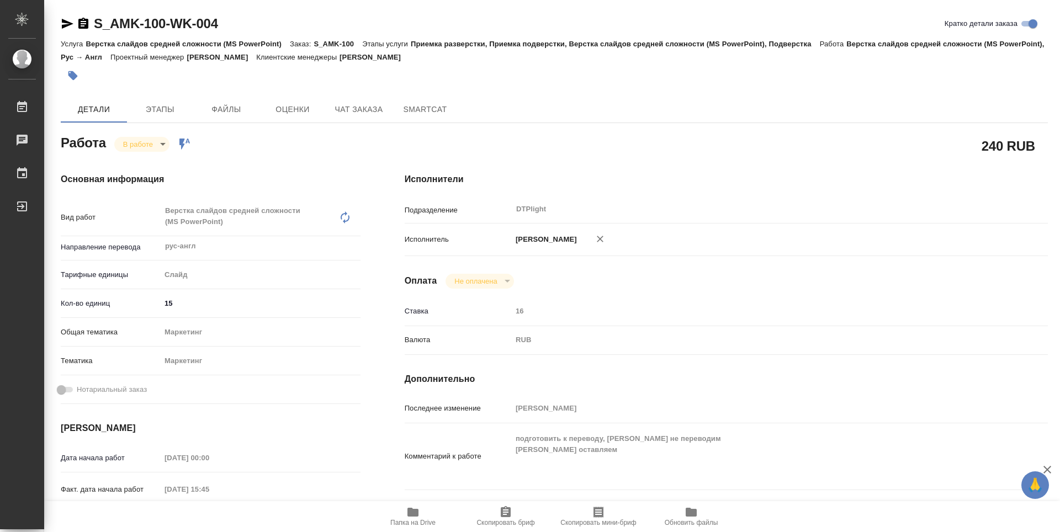
type textarea "x"
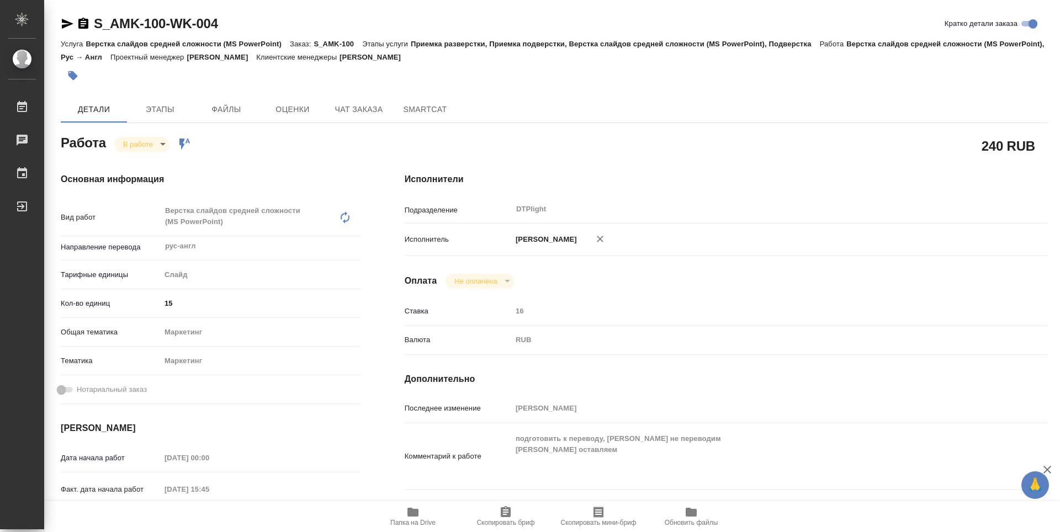
type textarea "x"
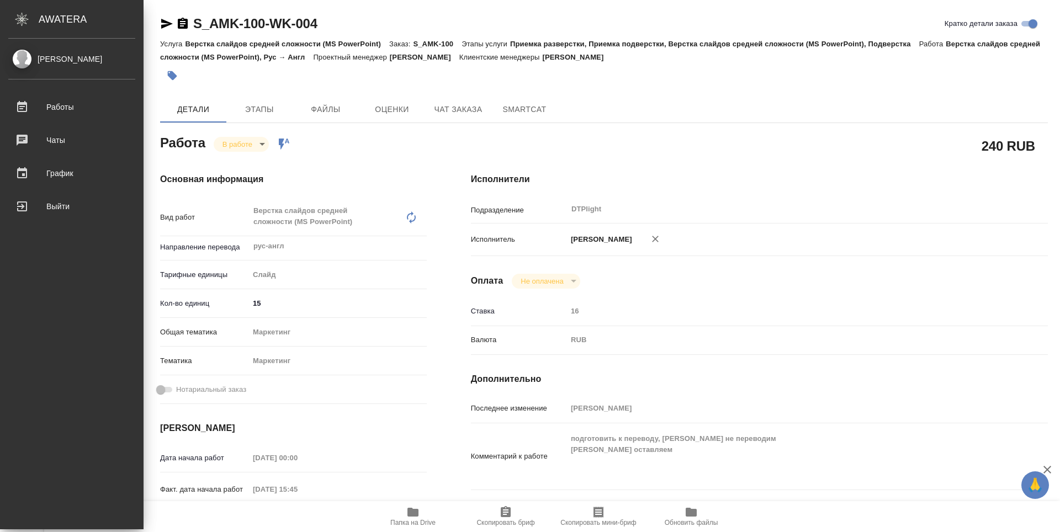
type textarea "x"
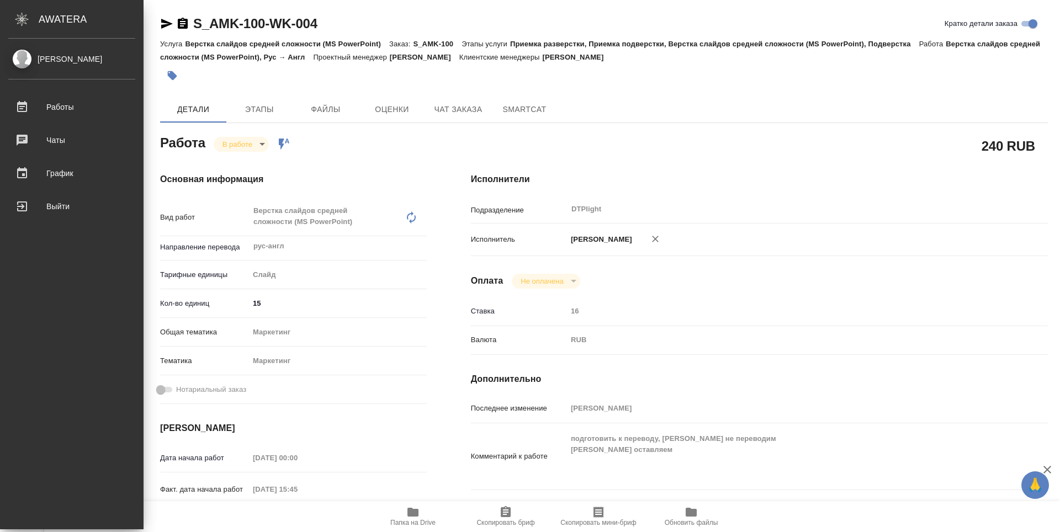
type textarea "x"
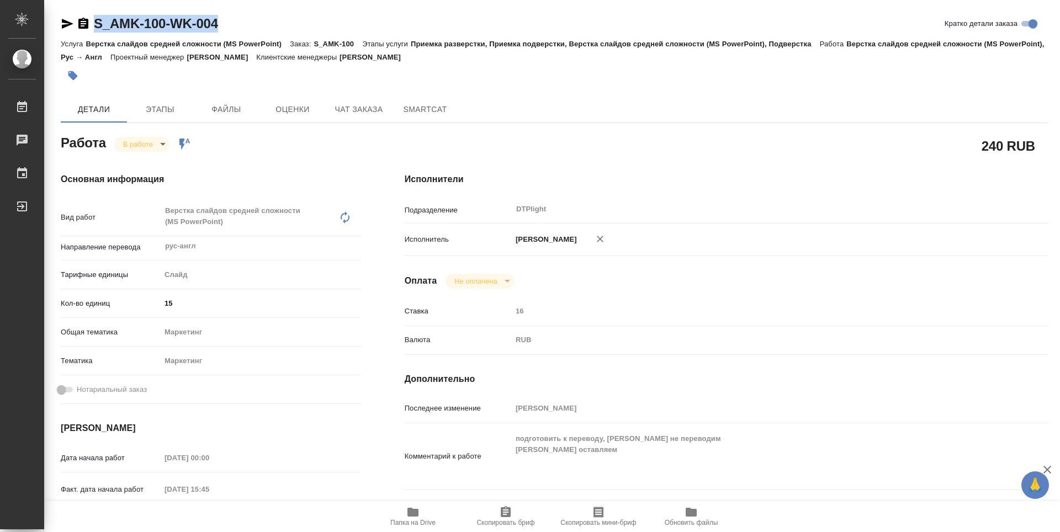
drag, startPoint x: 229, startPoint y: 23, endPoint x: 89, endPoint y: 25, distance: 139.7
click at [89, 25] on div "S_AMK-100-WK-004 Кратко детали заказа" at bounding box center [554, 24] width 987 height 18
copy link "S_AMK-100-WK-004"
type textarea "x"
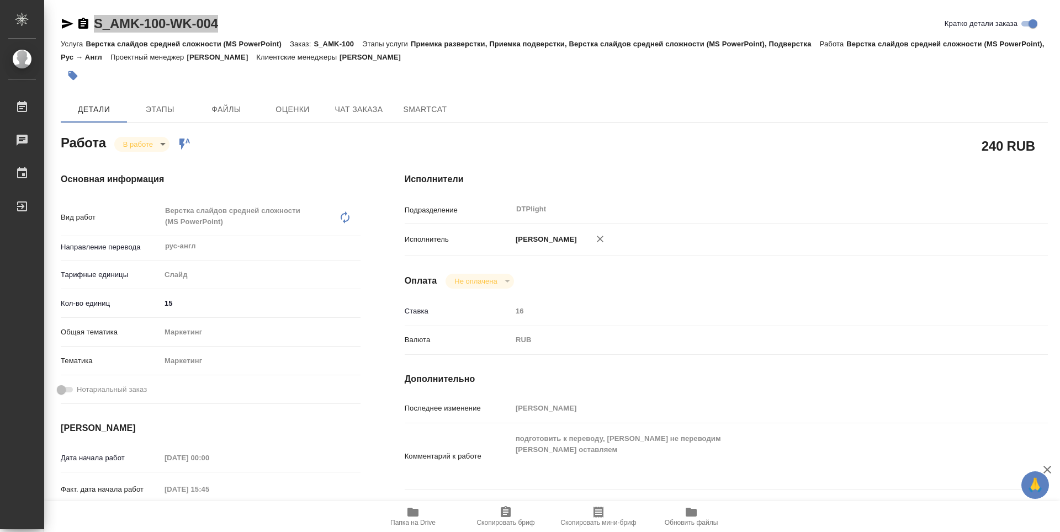
type textarea "x"
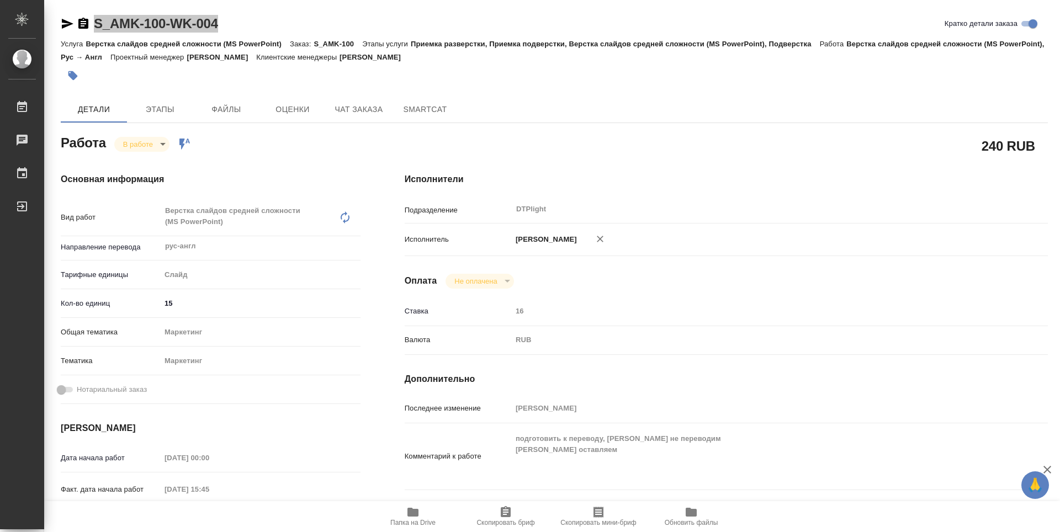
type textarea "x"
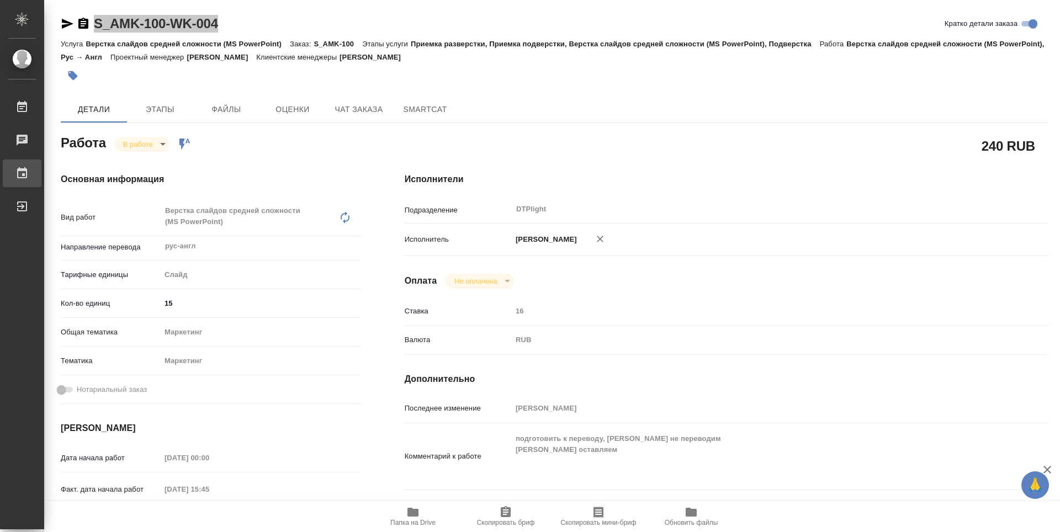
type textarea "x"
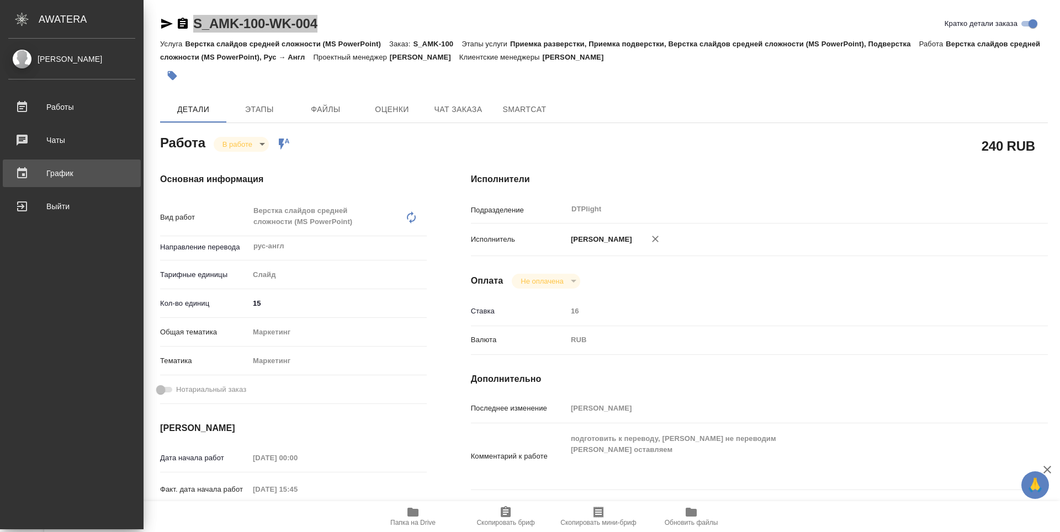
type textarea "x"
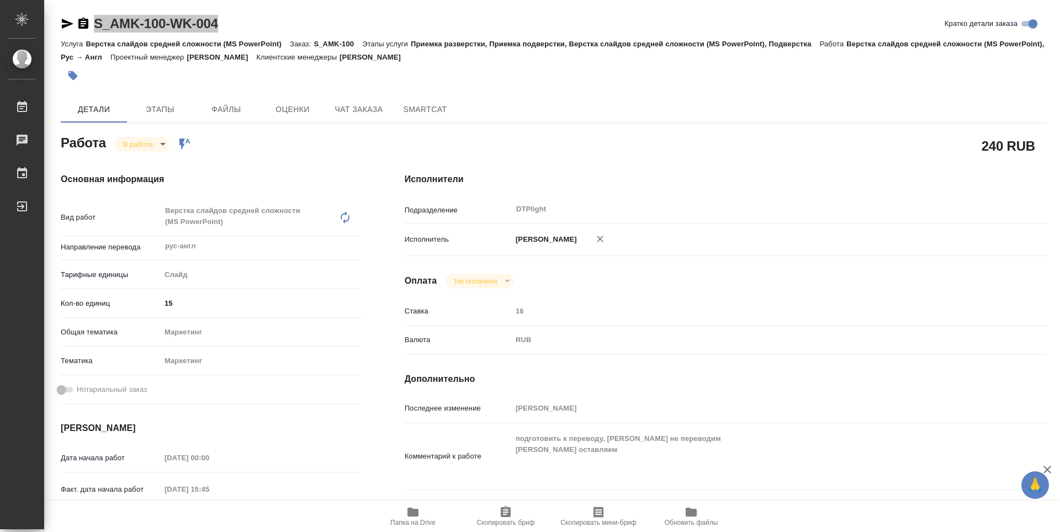
type textarea "x"
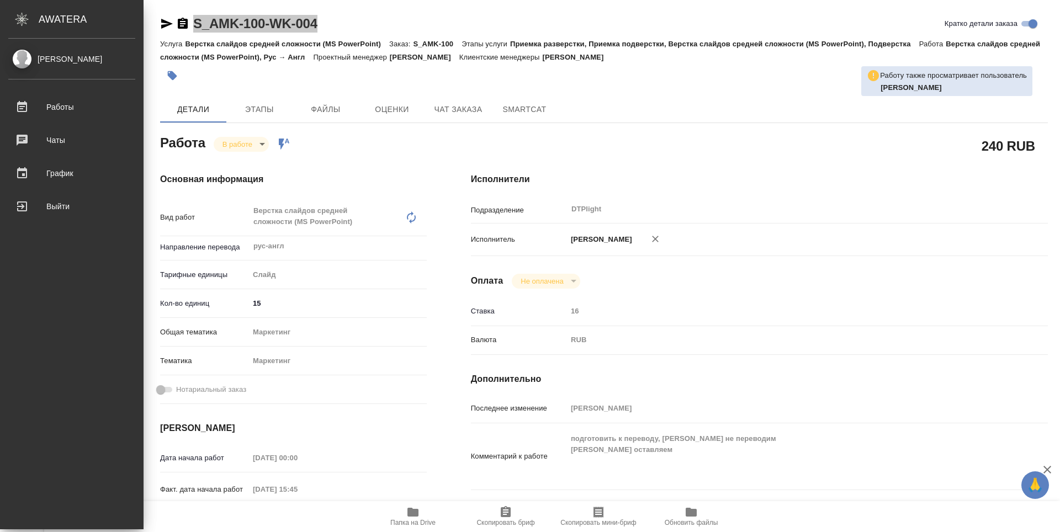
type textarea "x"
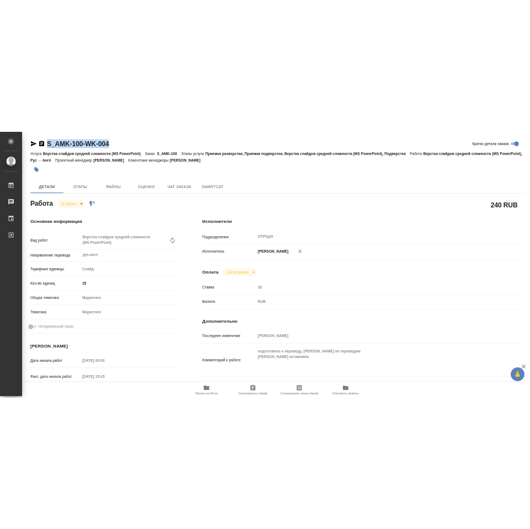
scroll to position [55, 0]
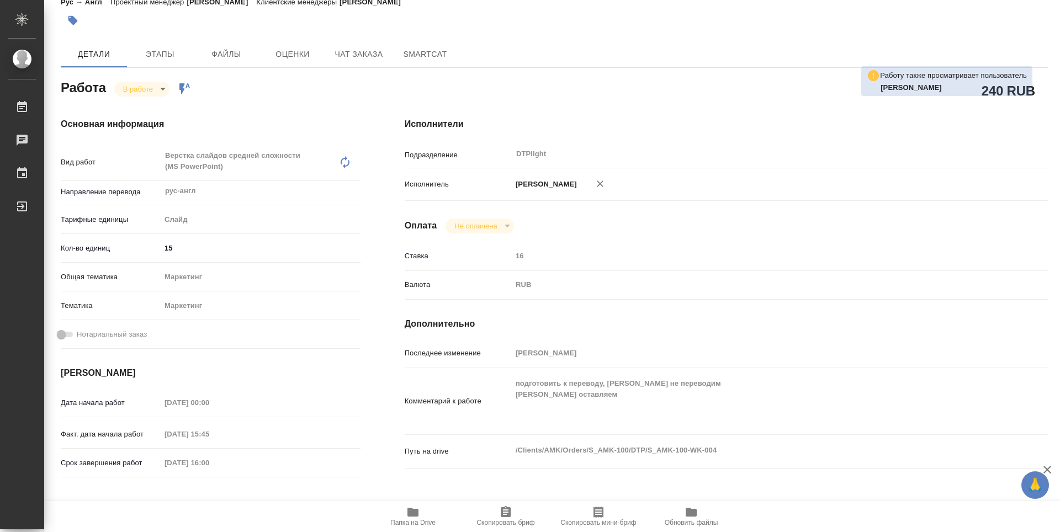
click at [411, 513] on icon "button" at bounding box center [412, 512] width 11 height 9
type textarea "x"
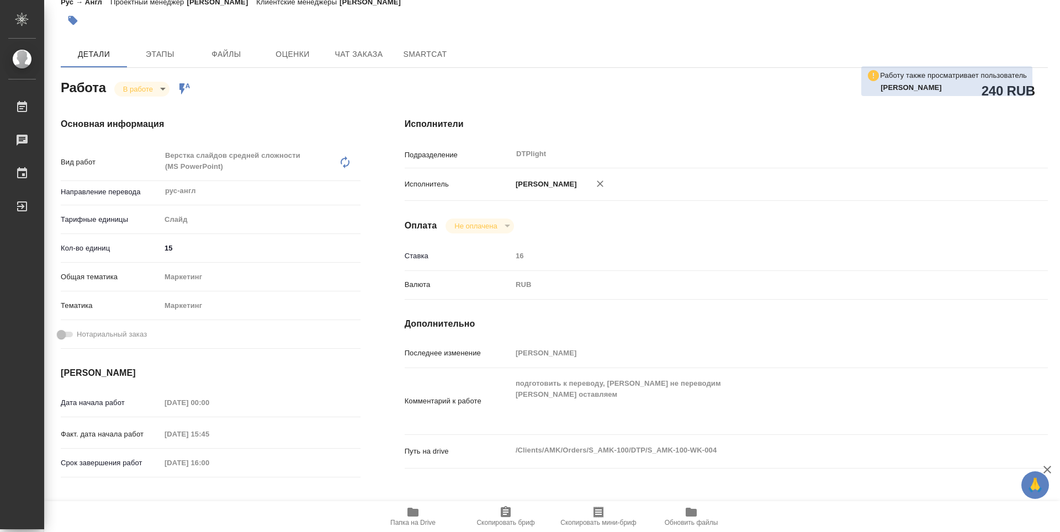
type textarea "x"
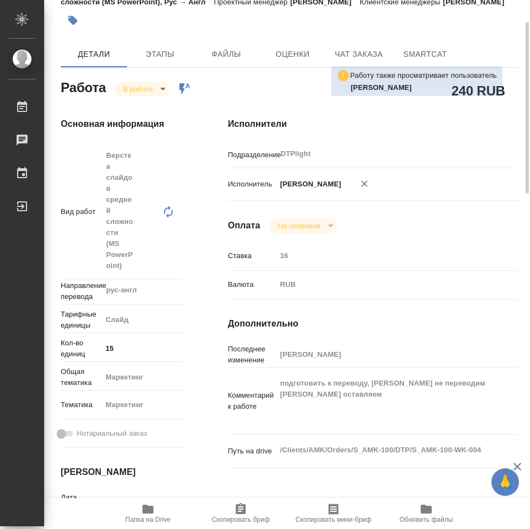
type textarea "x"
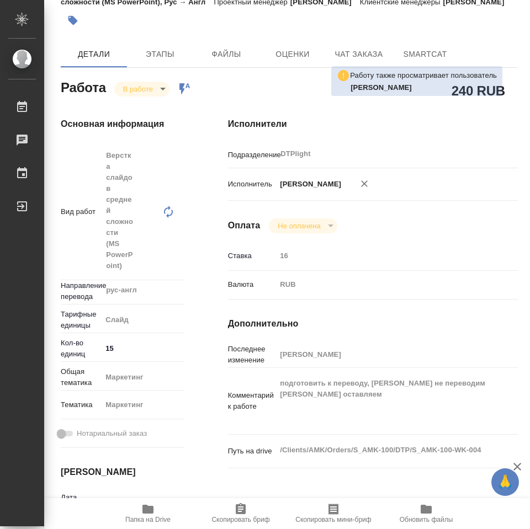
type textarea "x"
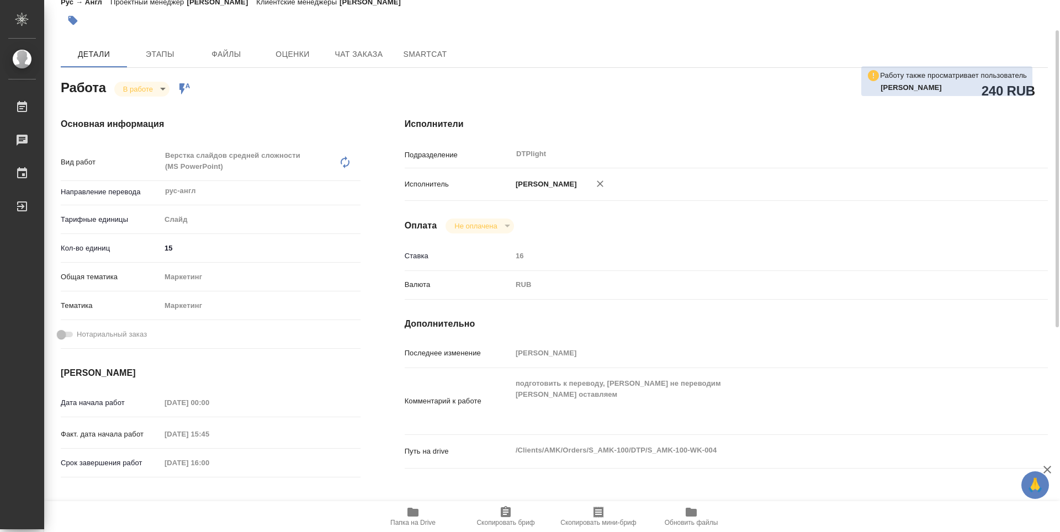
type textarea "x"
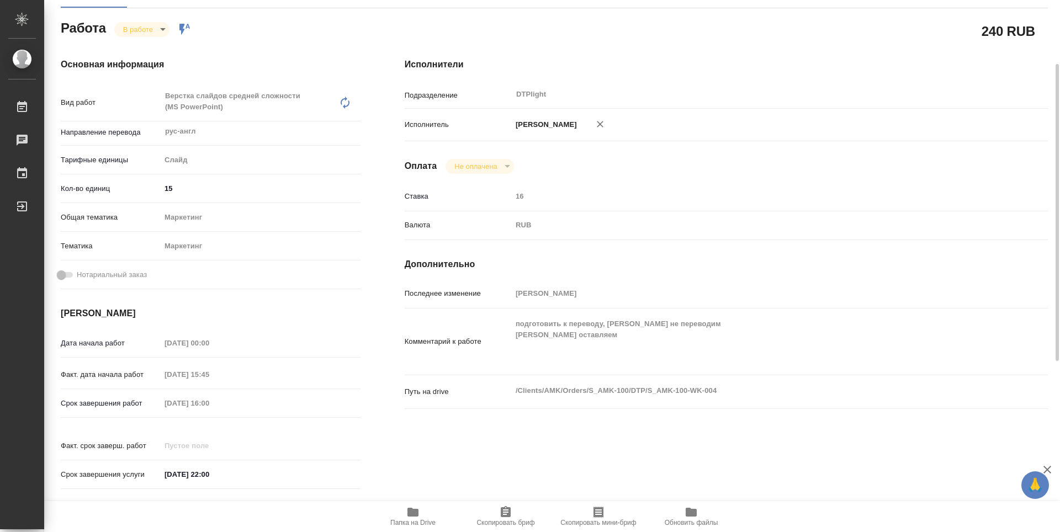
scroll to position [60, 0]
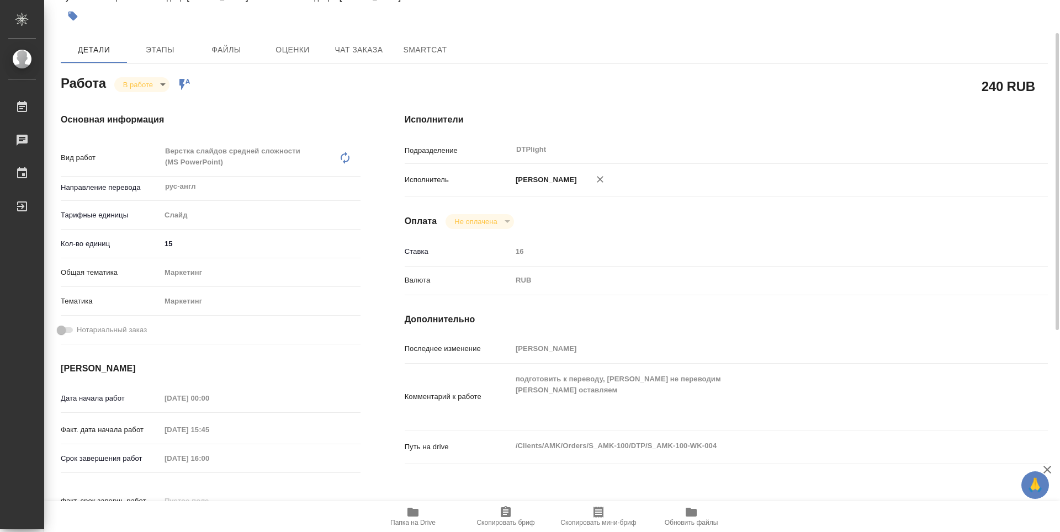
drag, startPoint x: 142, startPoint y: 75, endPoint x: 147, endPoint y: 83, distance: 10.1
click at [145, 81] on div "Работа В работе inProgress Работа включена в последовательность" at bounding box center [211, 82] width 300 height 20
click at [147, 83] on body "🙏 .cls-1 fill:#fff; AWATERA Zubakova Viktoriya Работы 0 Чаты График Выйти S_AMK…" at bounding box center [530, 266] width 1060 height 532
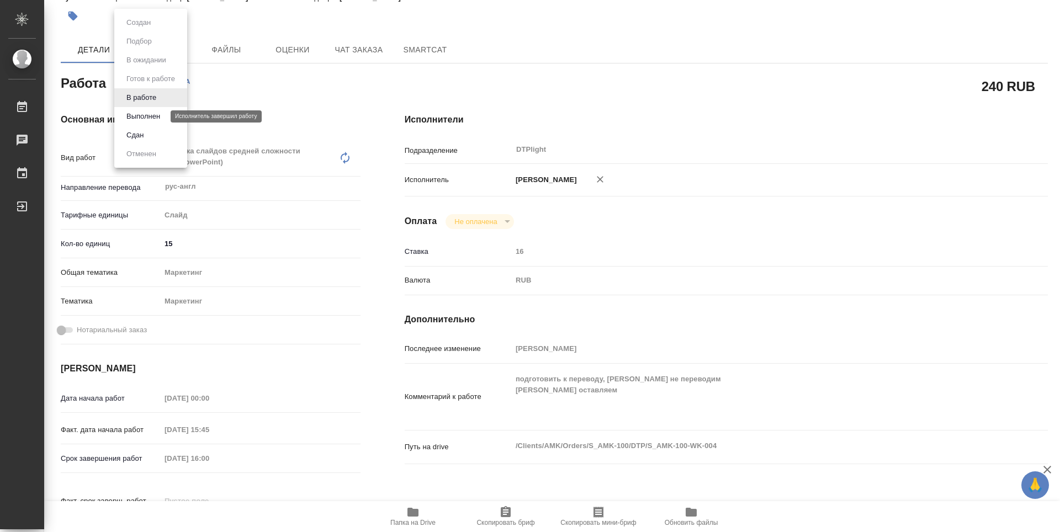
click at [166, 115] on li "Выполнен" at bounding box center [150, 116] width 73 height 19
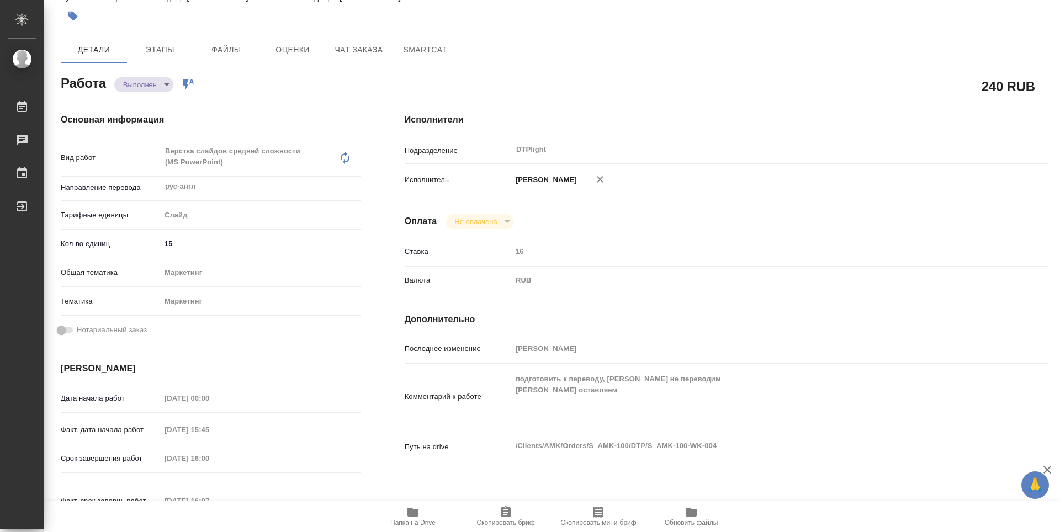
type textarea "x"
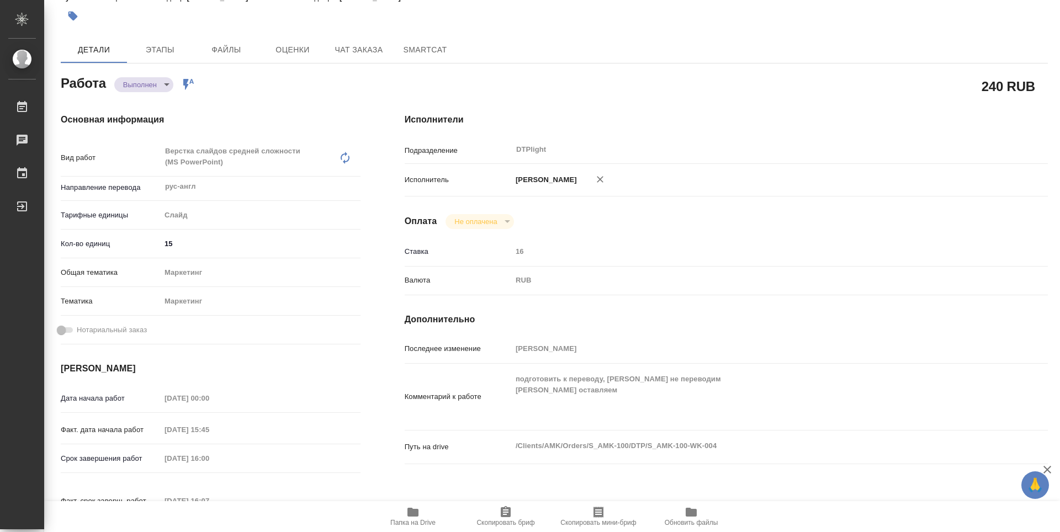
type textarea "x"
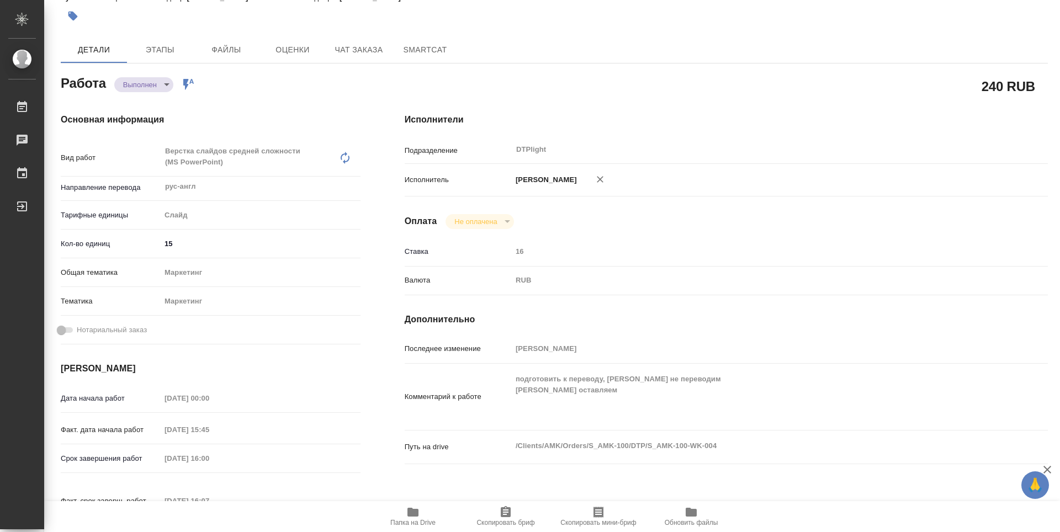
type textarea "x"
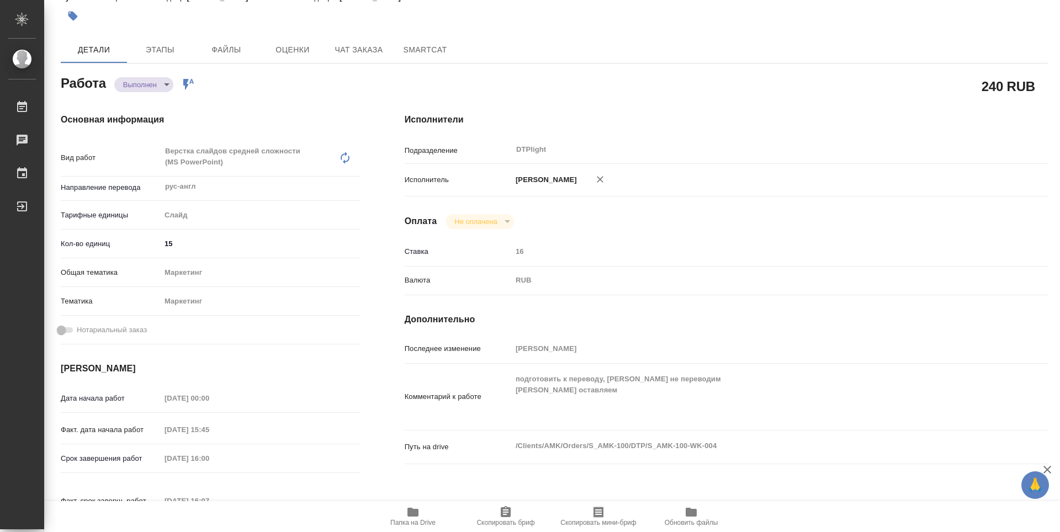
type textarea "x"
